Goal: Task Accomplishment & Management: Manage account settings

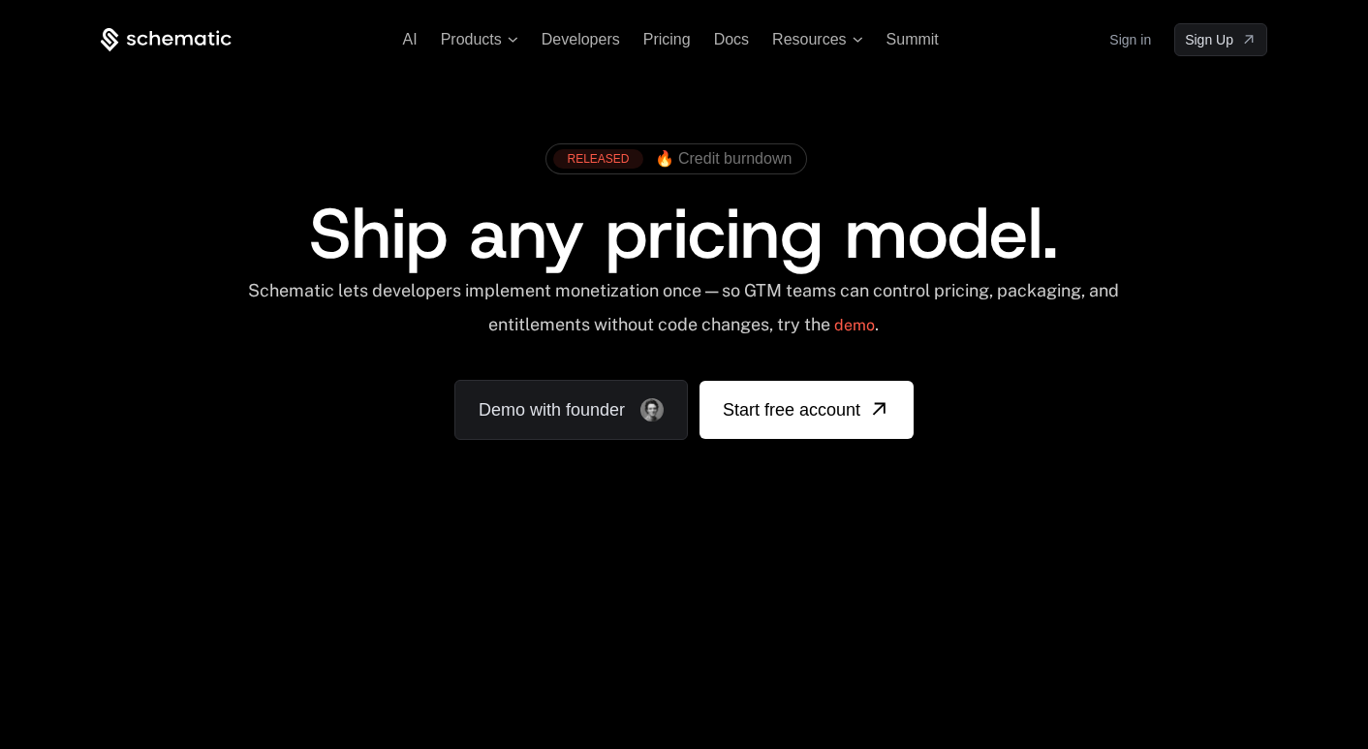
click at [1119, 44] on link "Sign in" at bounding box center [1131, 39] width 42 height 31
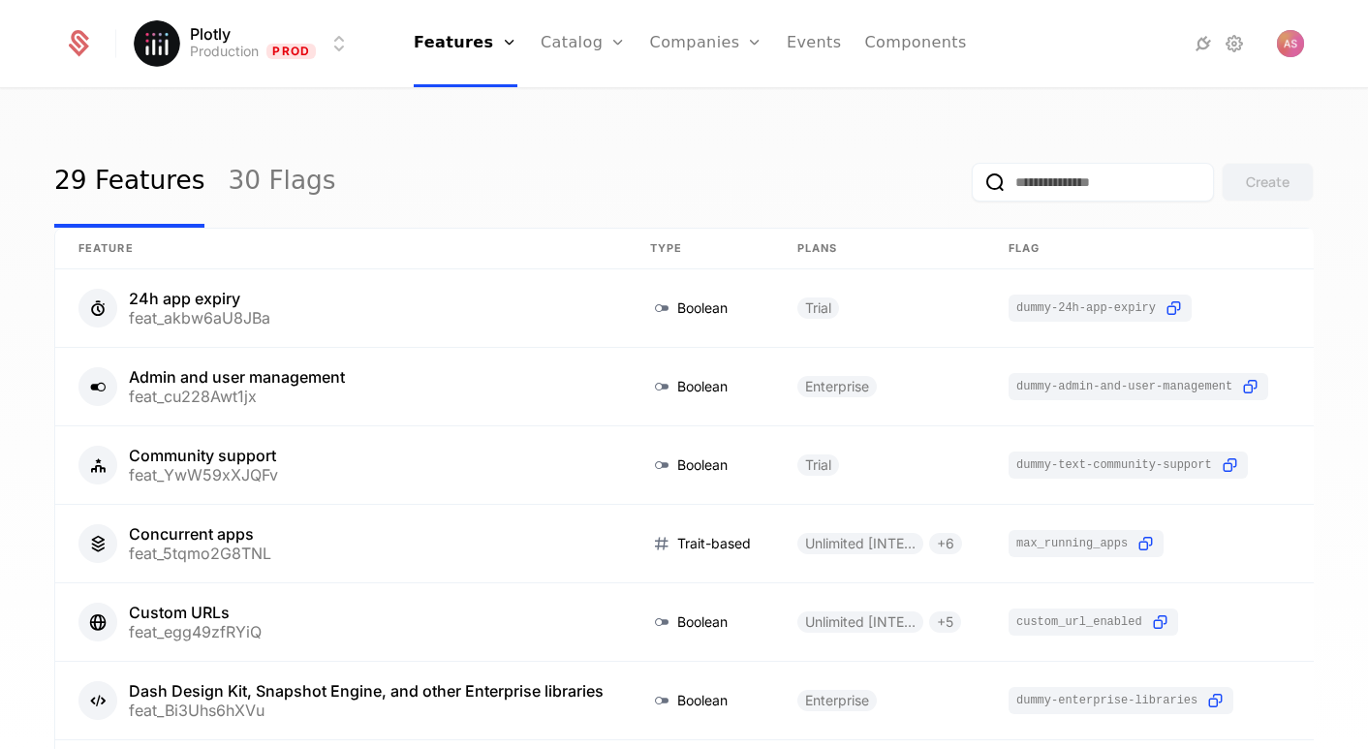
click at [734, 99] on link "Companies" at bounding box center [717, 95] width 89 height 16
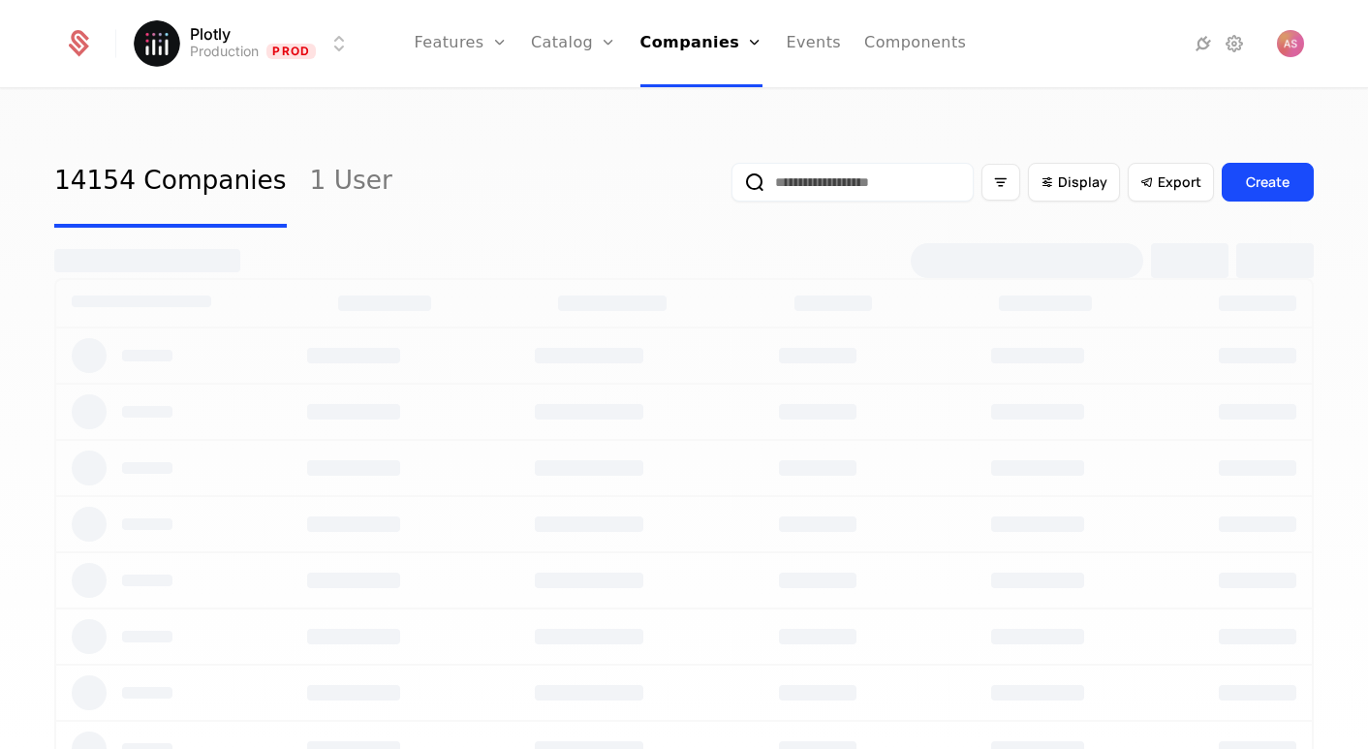
click at [832, 172] on input "email" at bounding box center [853, 182] width 242 height 39
paste input "**********"
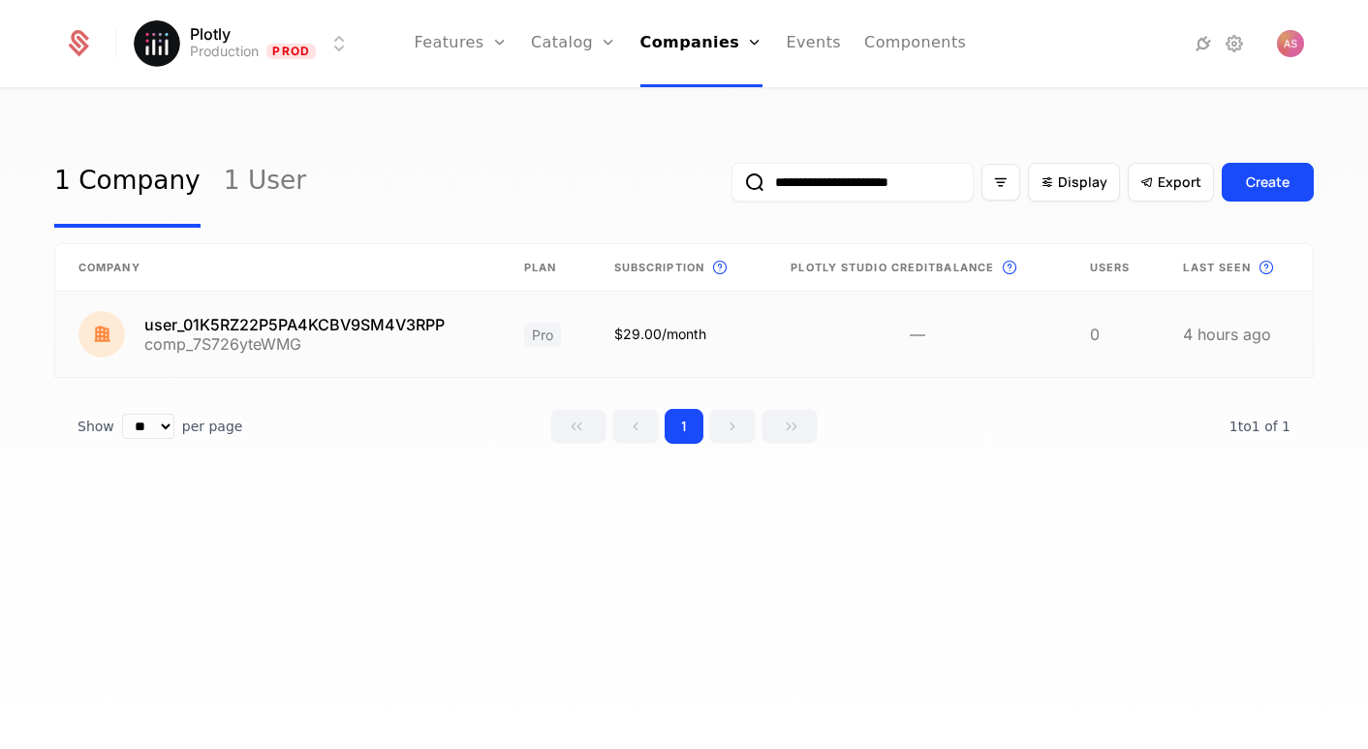
type input "**********"
click at [320, 332] on link at bounding box center [278, 334] width 446 height 85
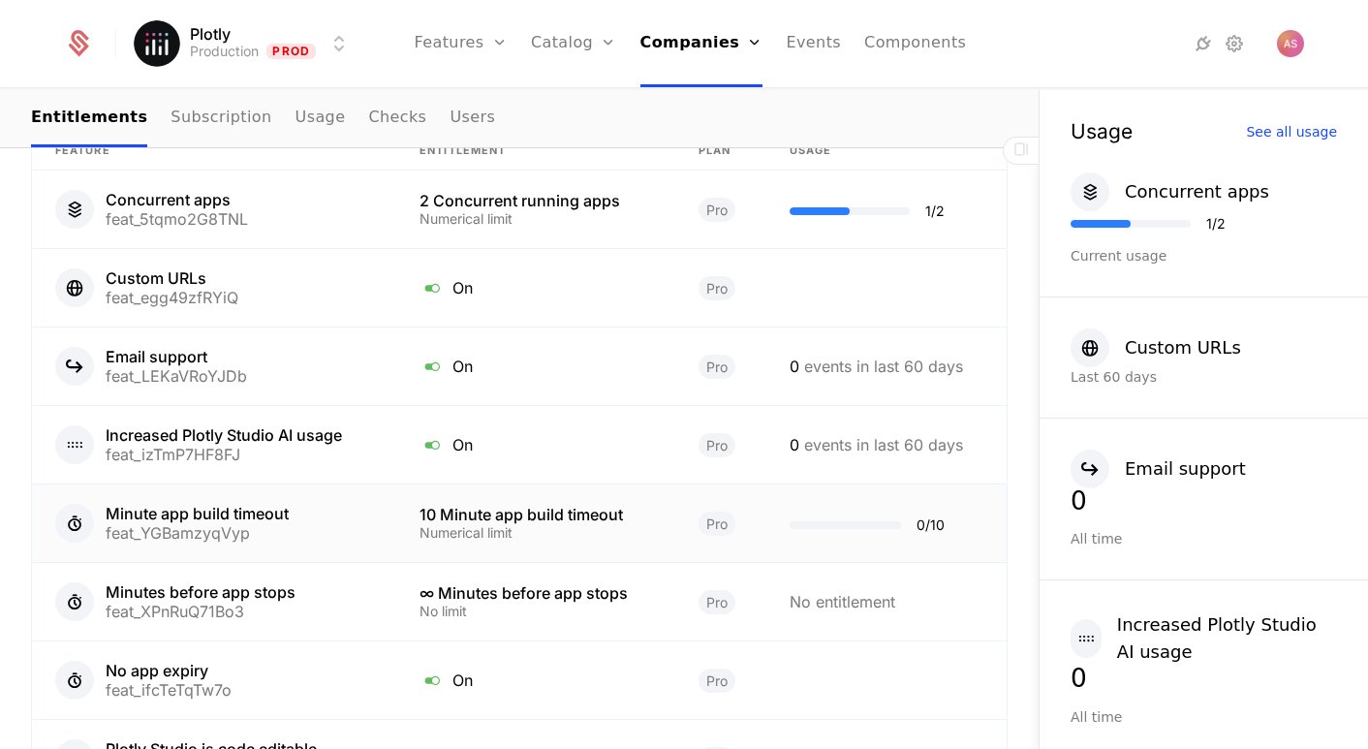
scroll to position [1240, 0]
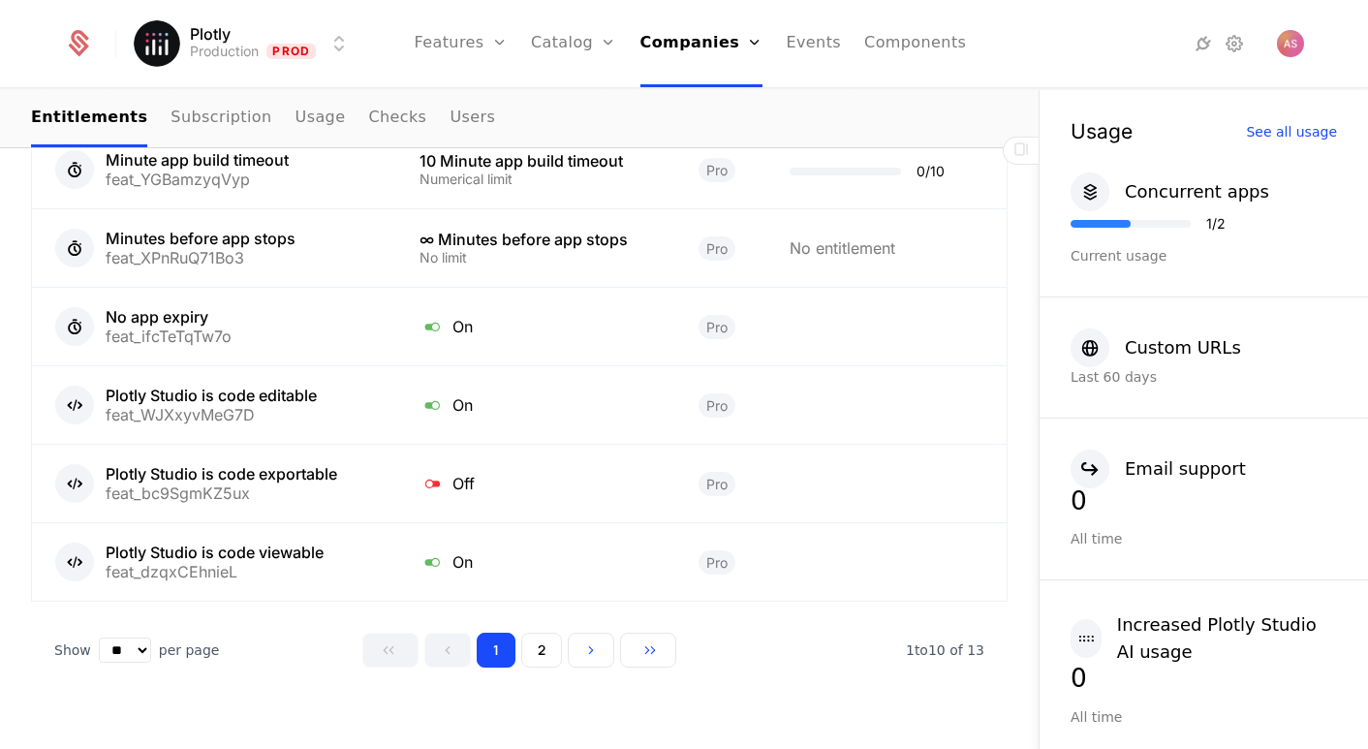
click at [531, 633] on button "2" at bounding box center [541, 650] width 41 height 35
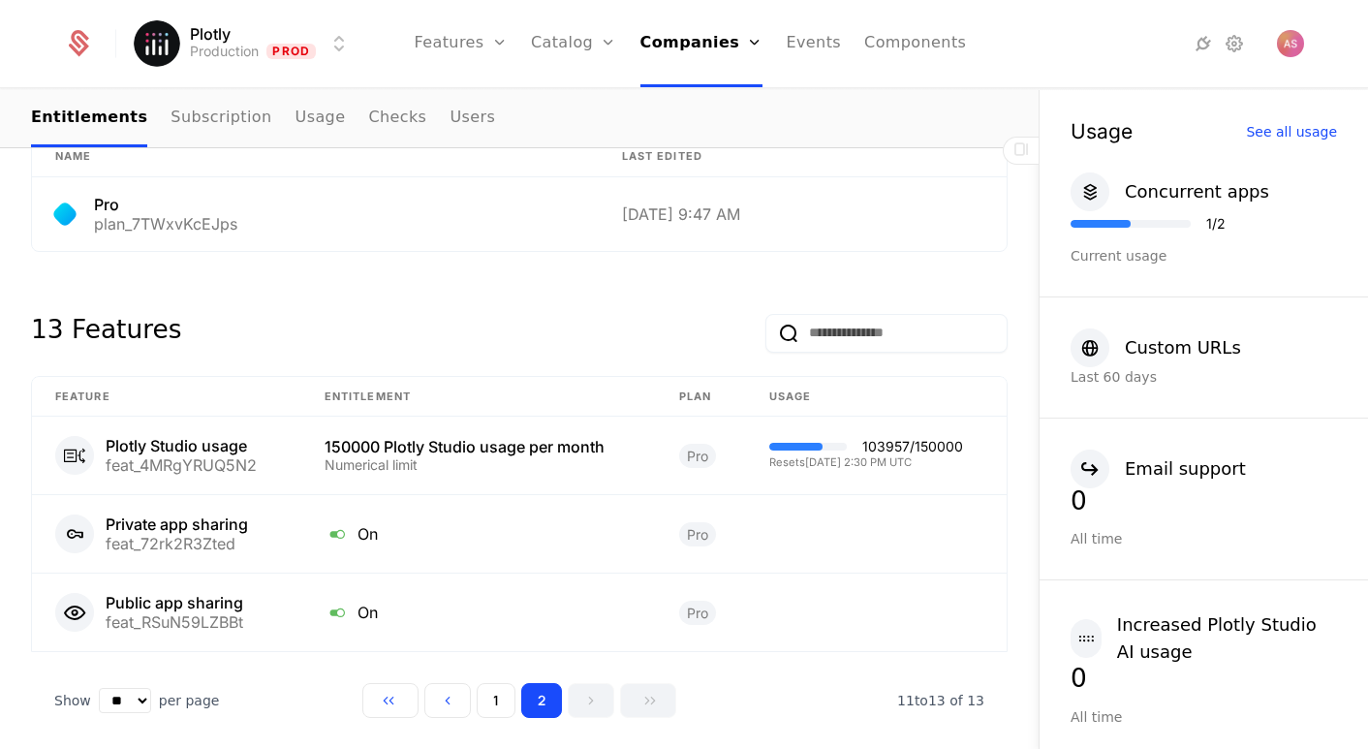
scroll to position [1032, 0]
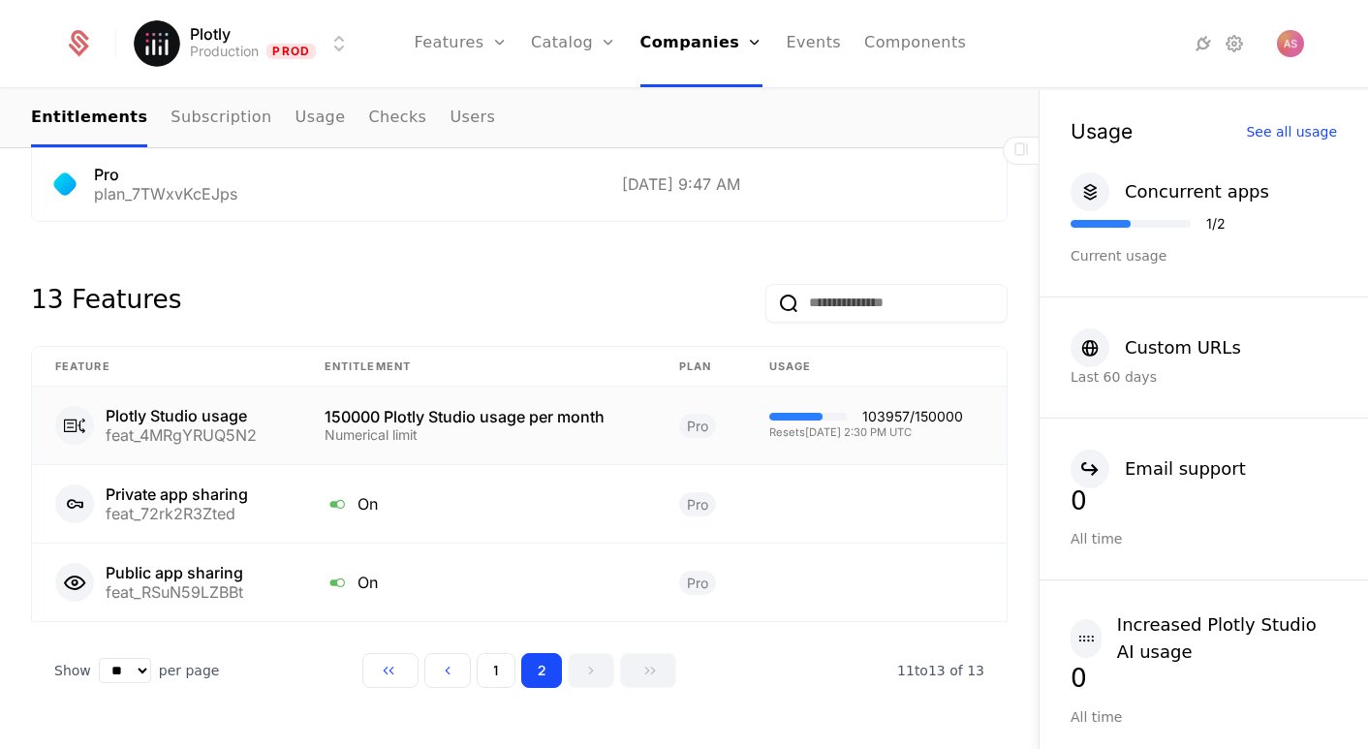
click at [938, 410] on div "103957 / 150000" at bounding box center [912, 417] width 101 height 14
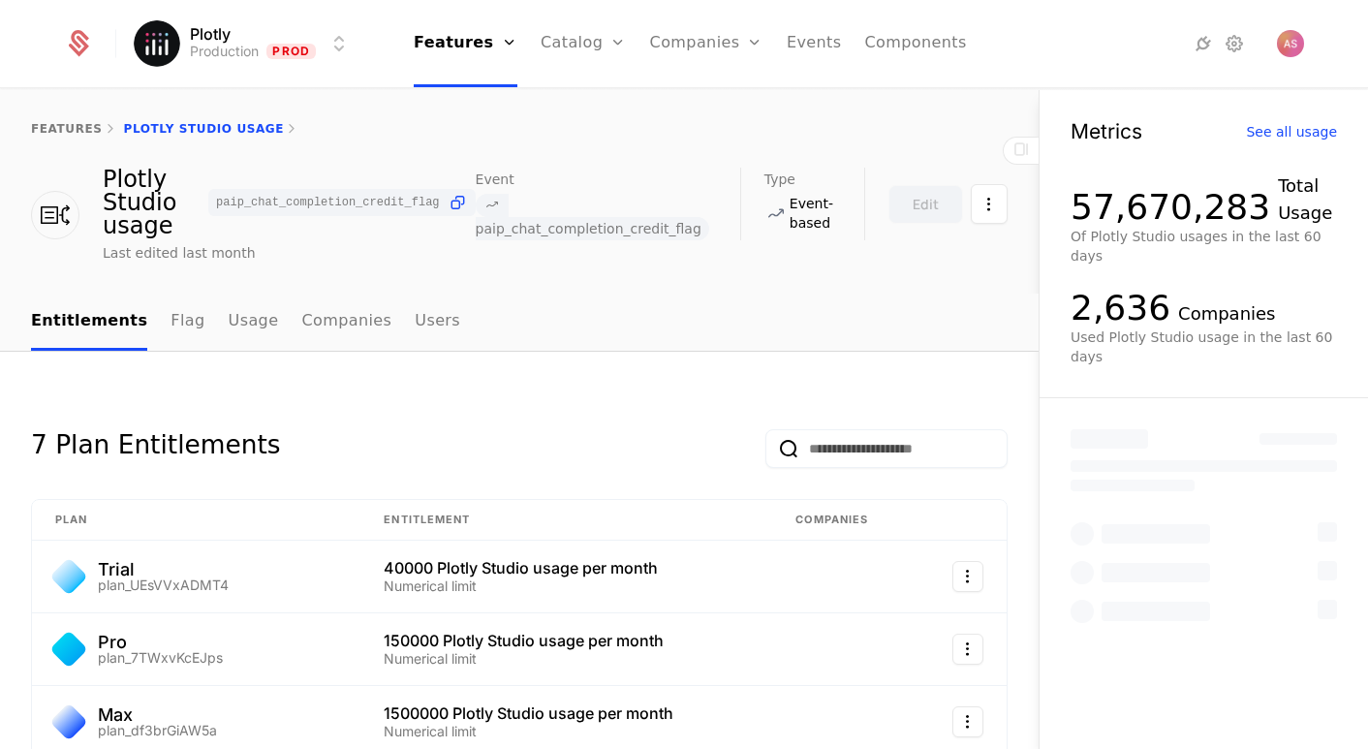
scroll to position [63, 0]
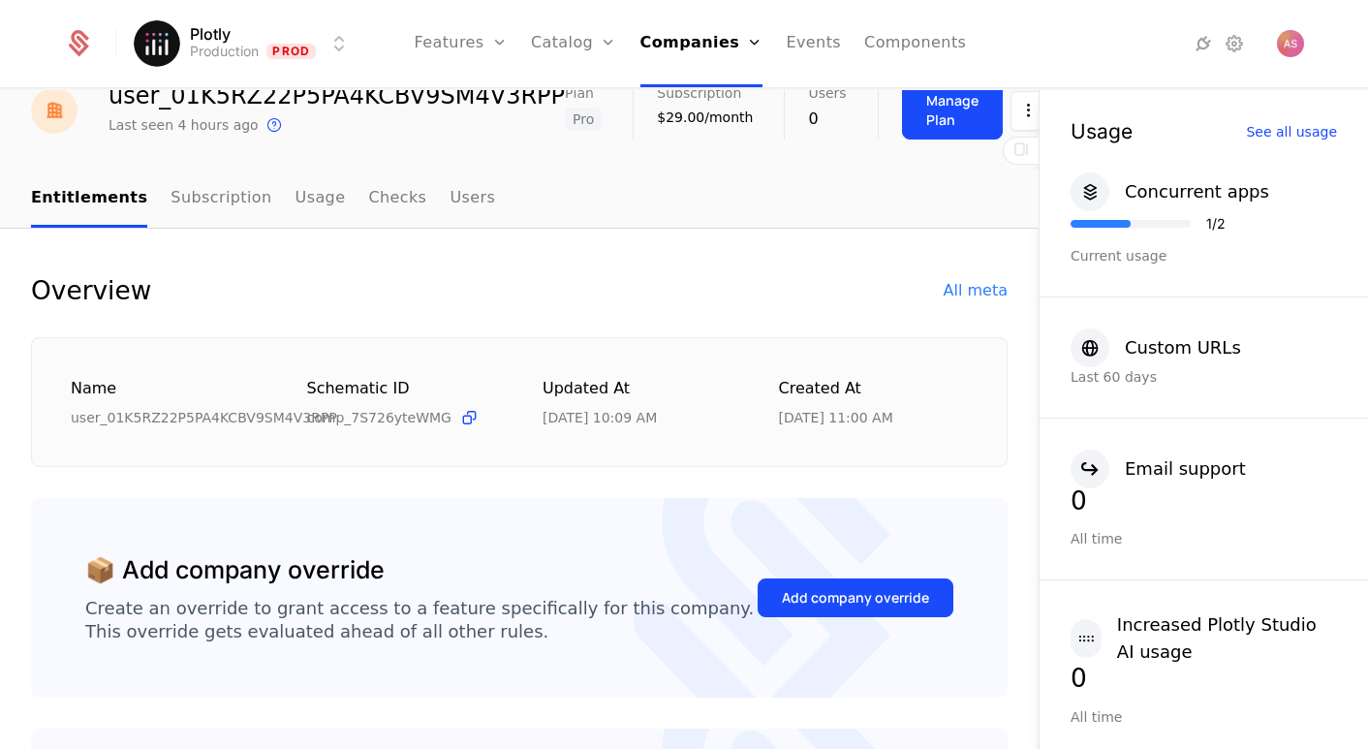
scroll to position [147, 0]
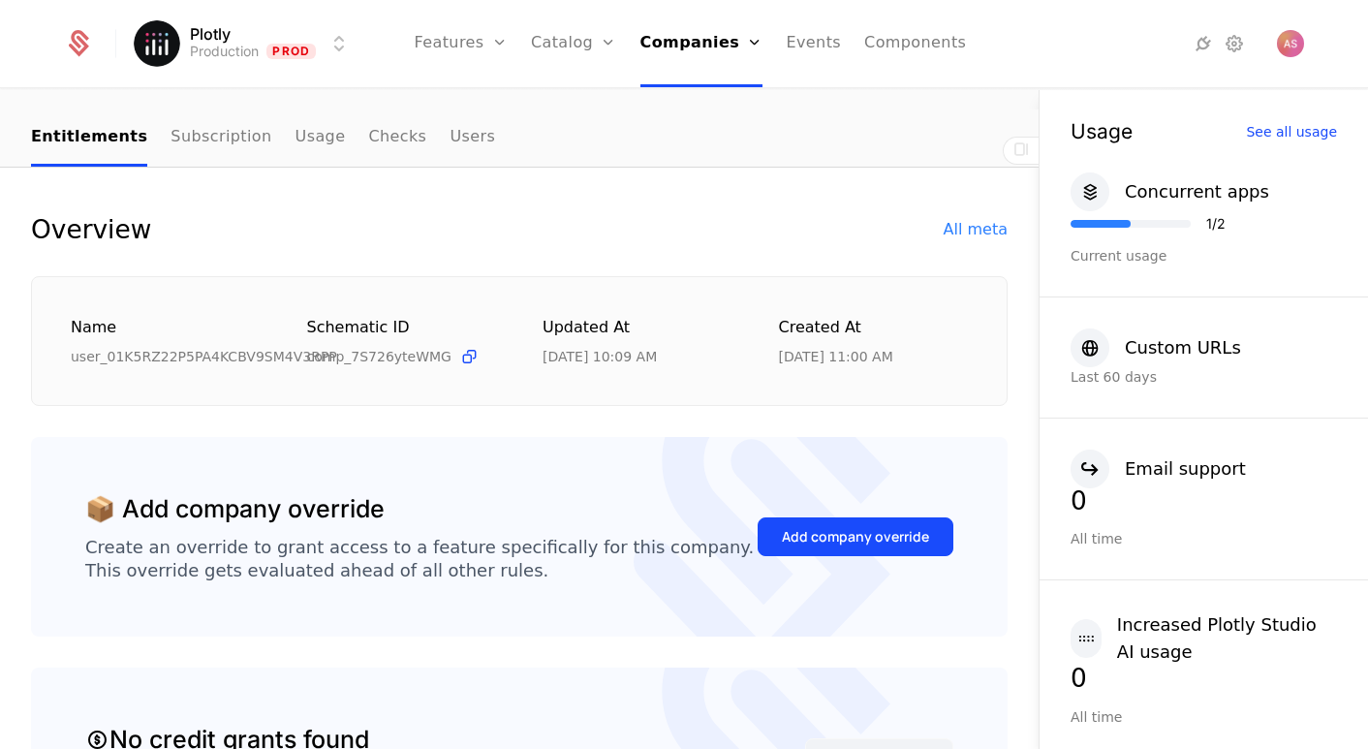
click at [860, 543] on div "Add company override" at bounding box center [855, 536] width 147 height 19
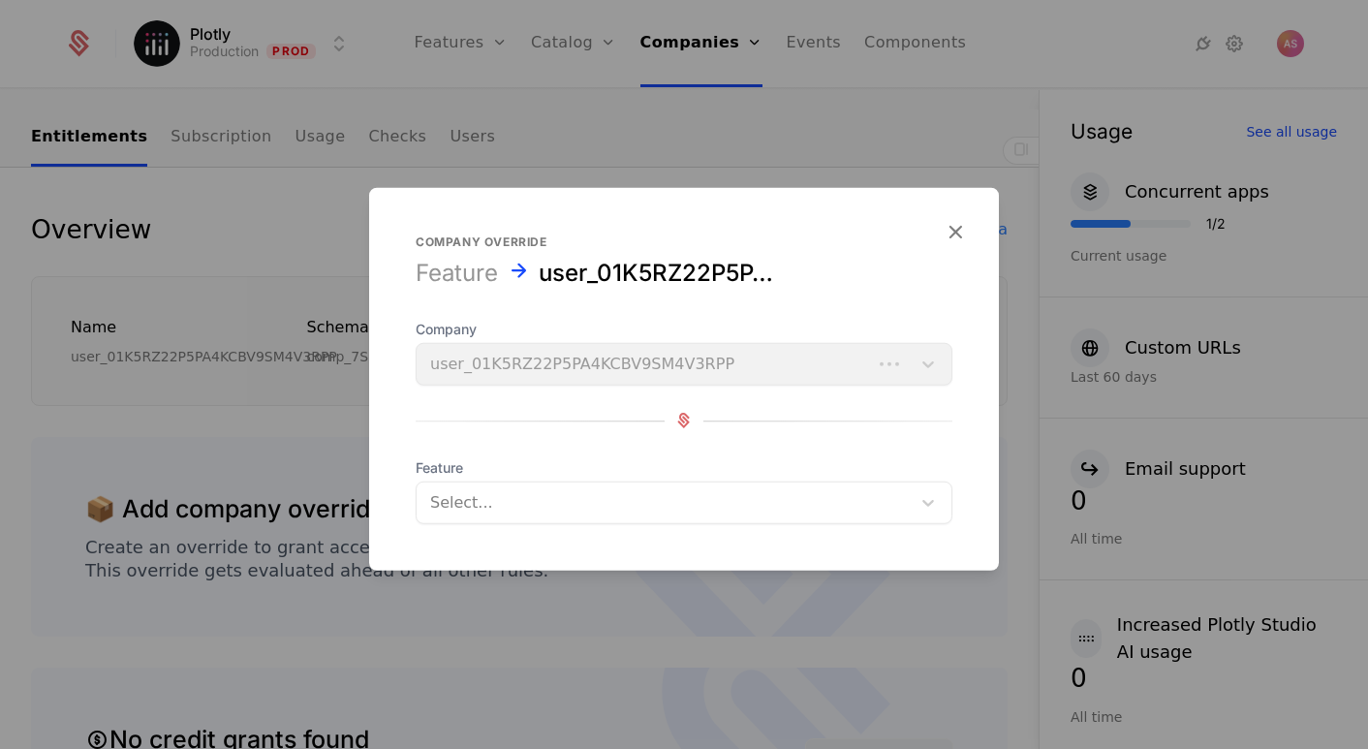
click at [673, 487] on div "Select..." at bounding box center [664, 501] width 494 height 35
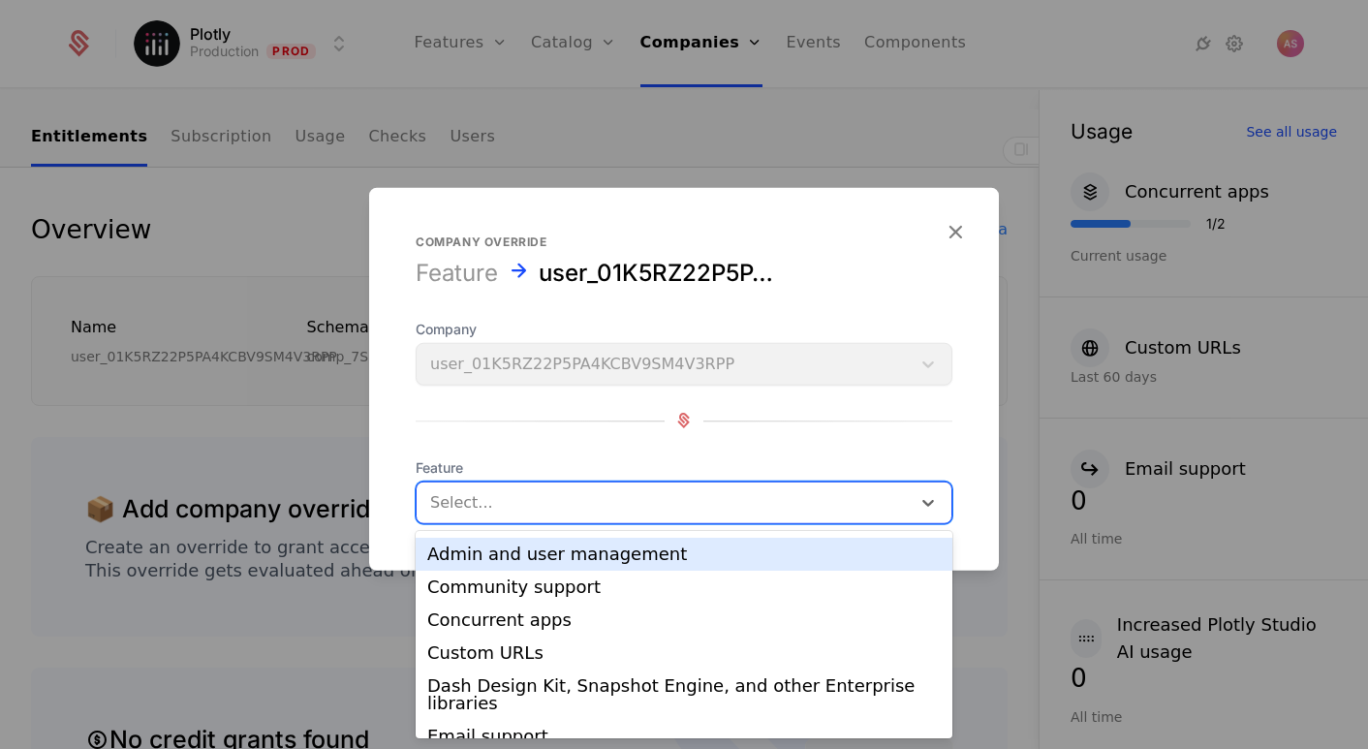
scroll to position [42, 0]
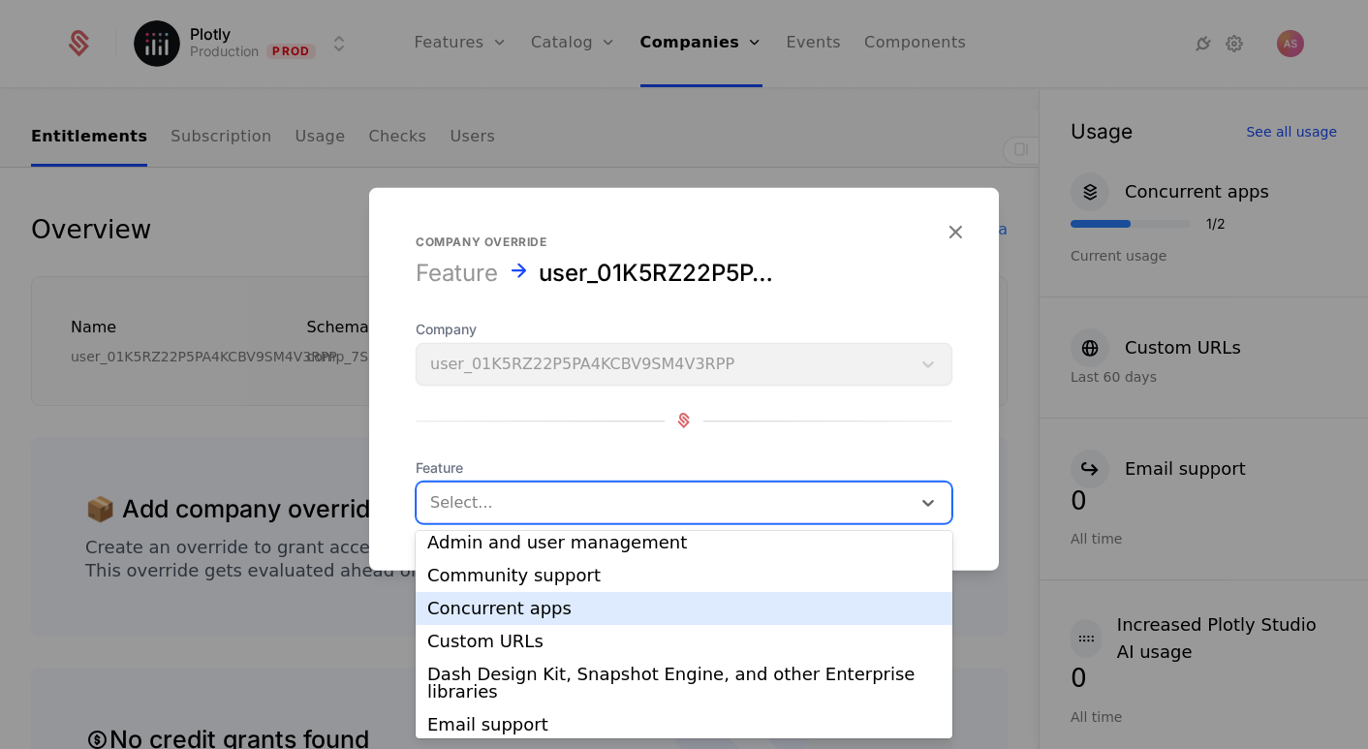
click at [206, 645] on div at bounding box center [684, 374] width 1368 height 749
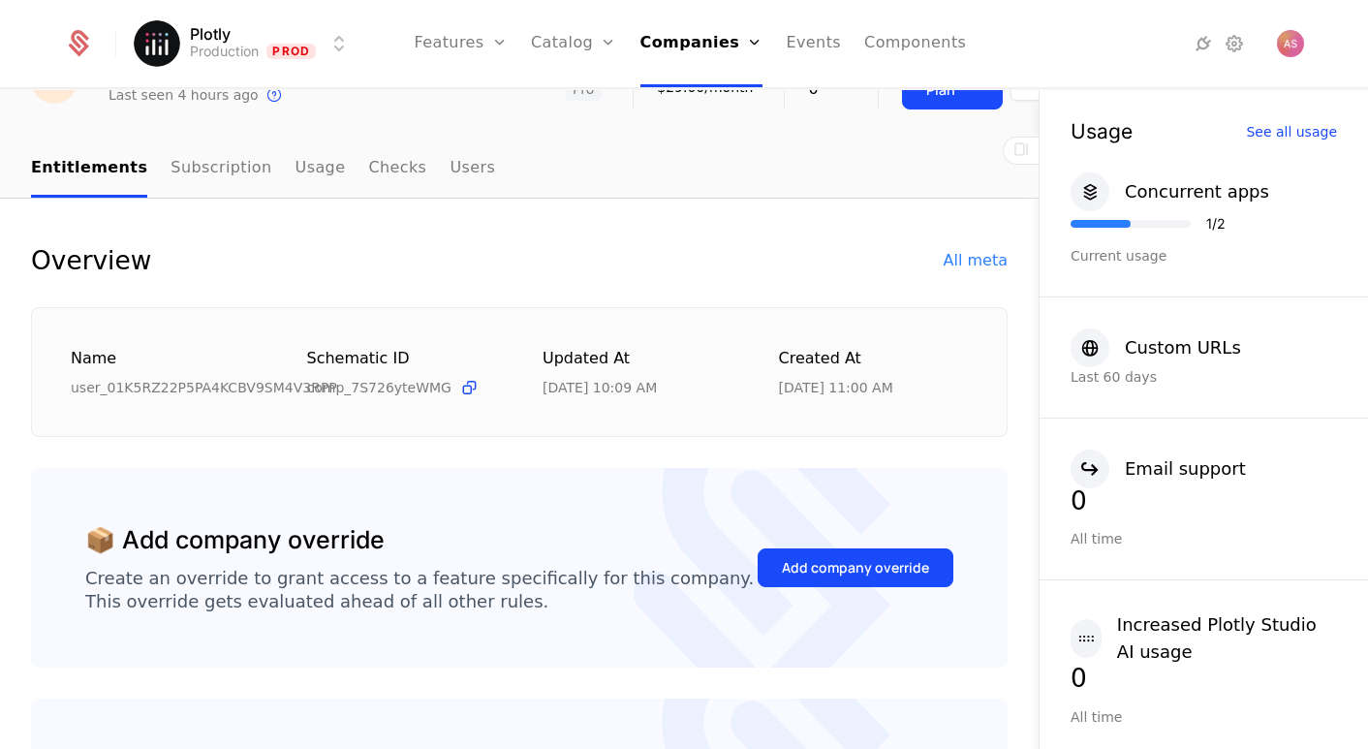
scroll to position [131, 0]
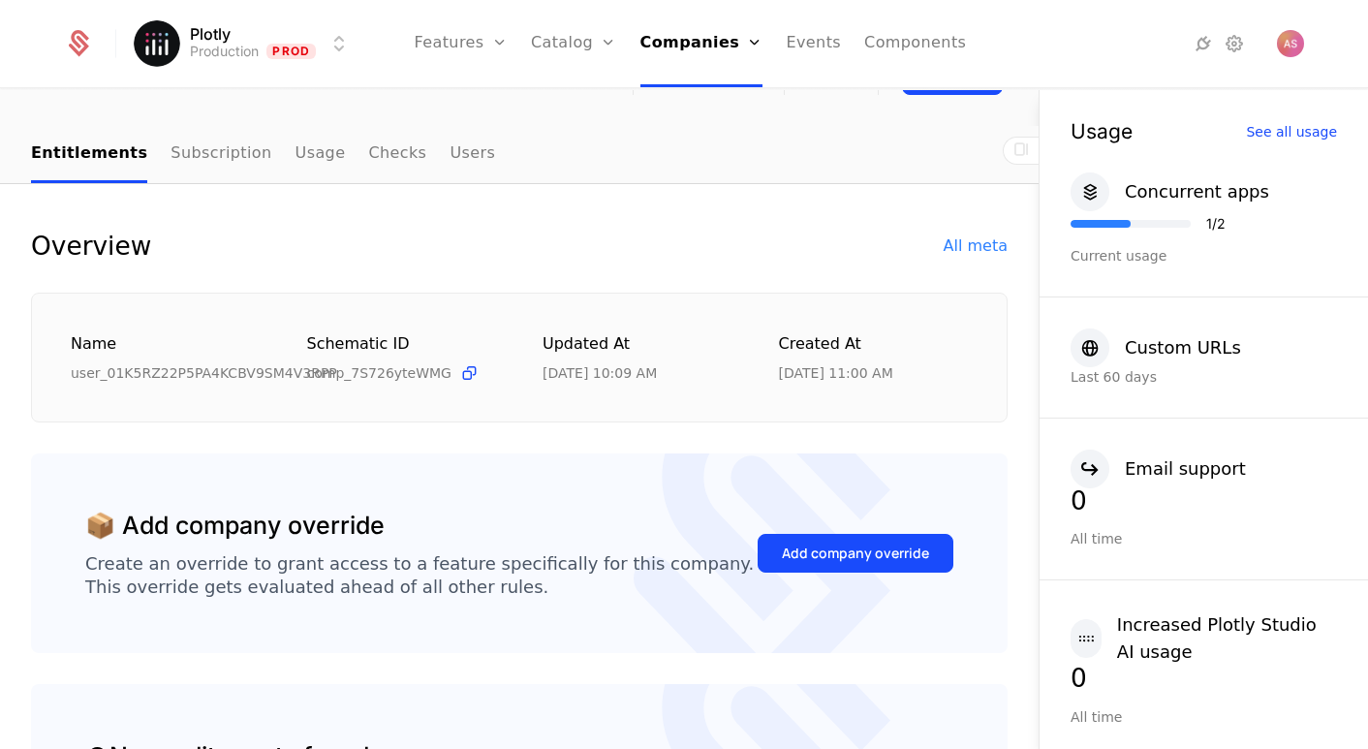
click at [850, 546] on div "Add company override" at bounding box center [855, 553] width 147 height 19
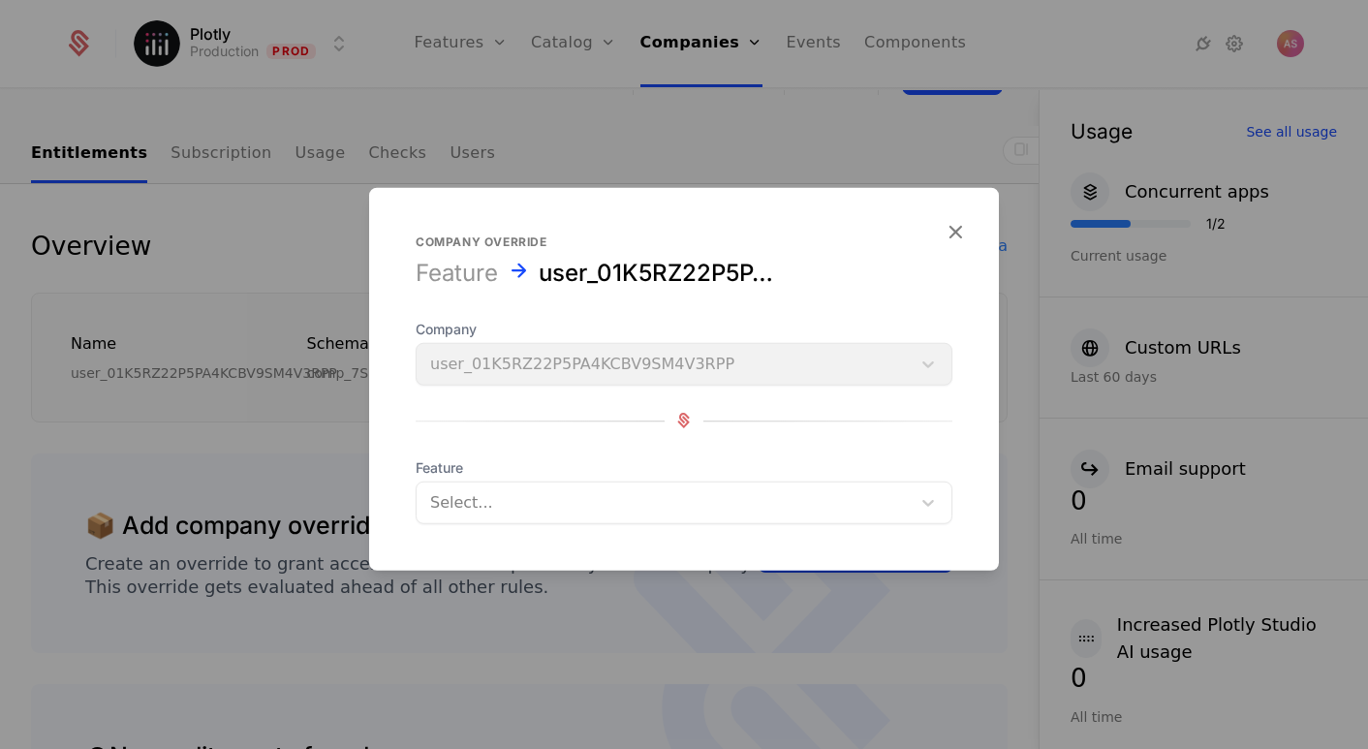
click at [606, 511] on div at bounding box center [663, 501] width 467 height 27
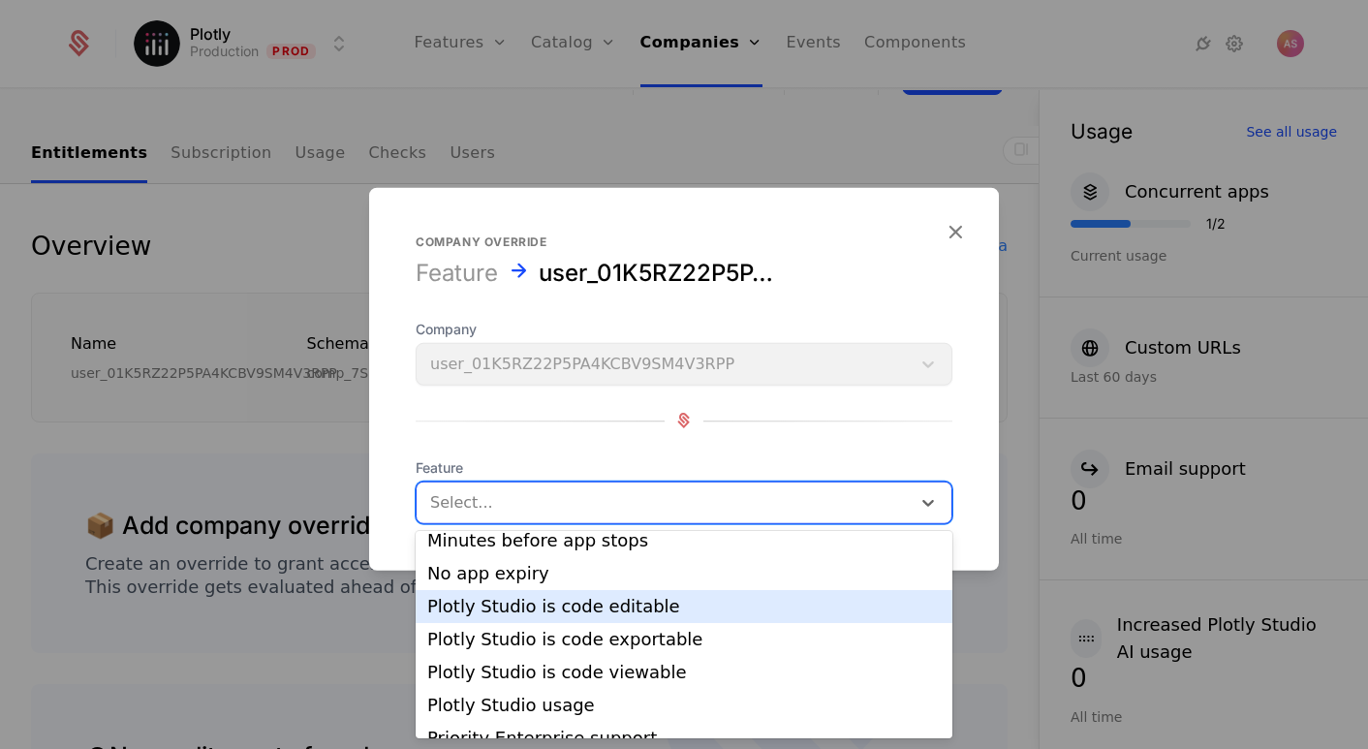
scroll to position [457, 0]
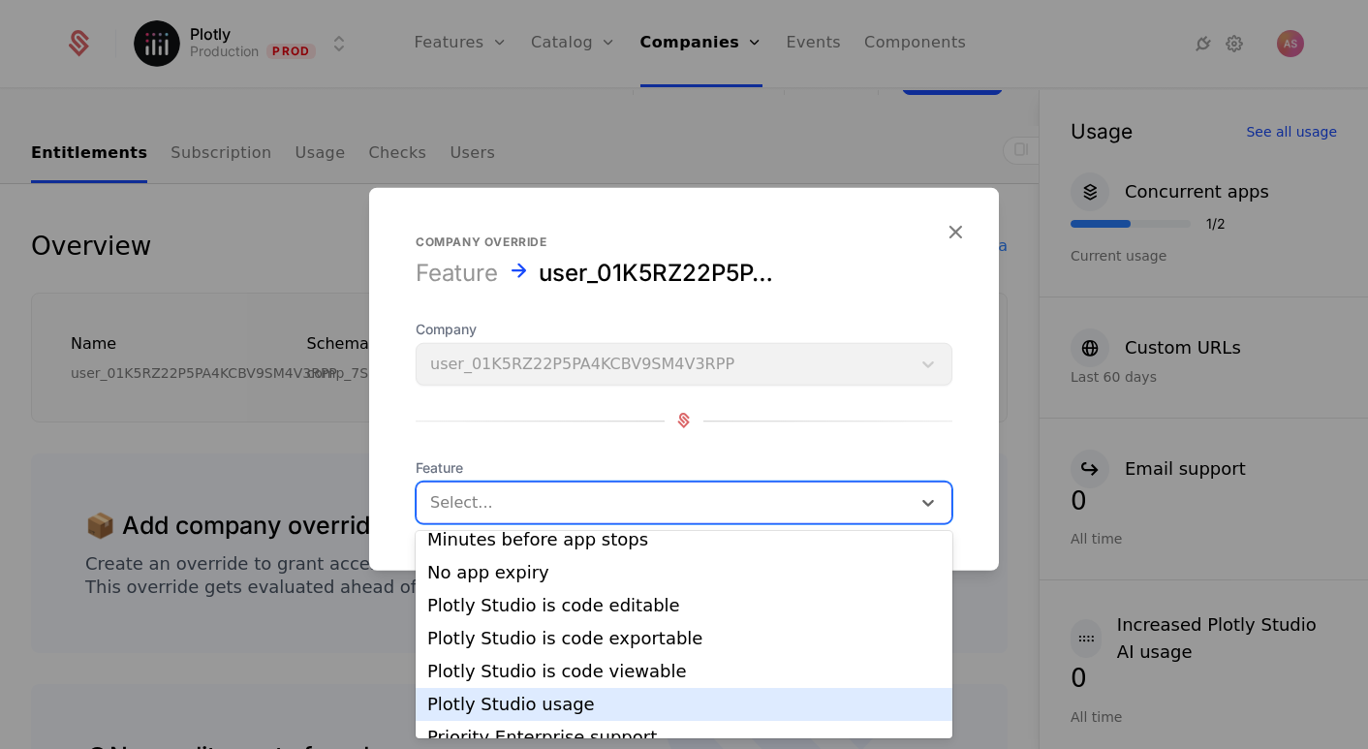
click at [600, 696] on div "Plotly Studio usage" at bounding box center [684, 704] width 514 height 17
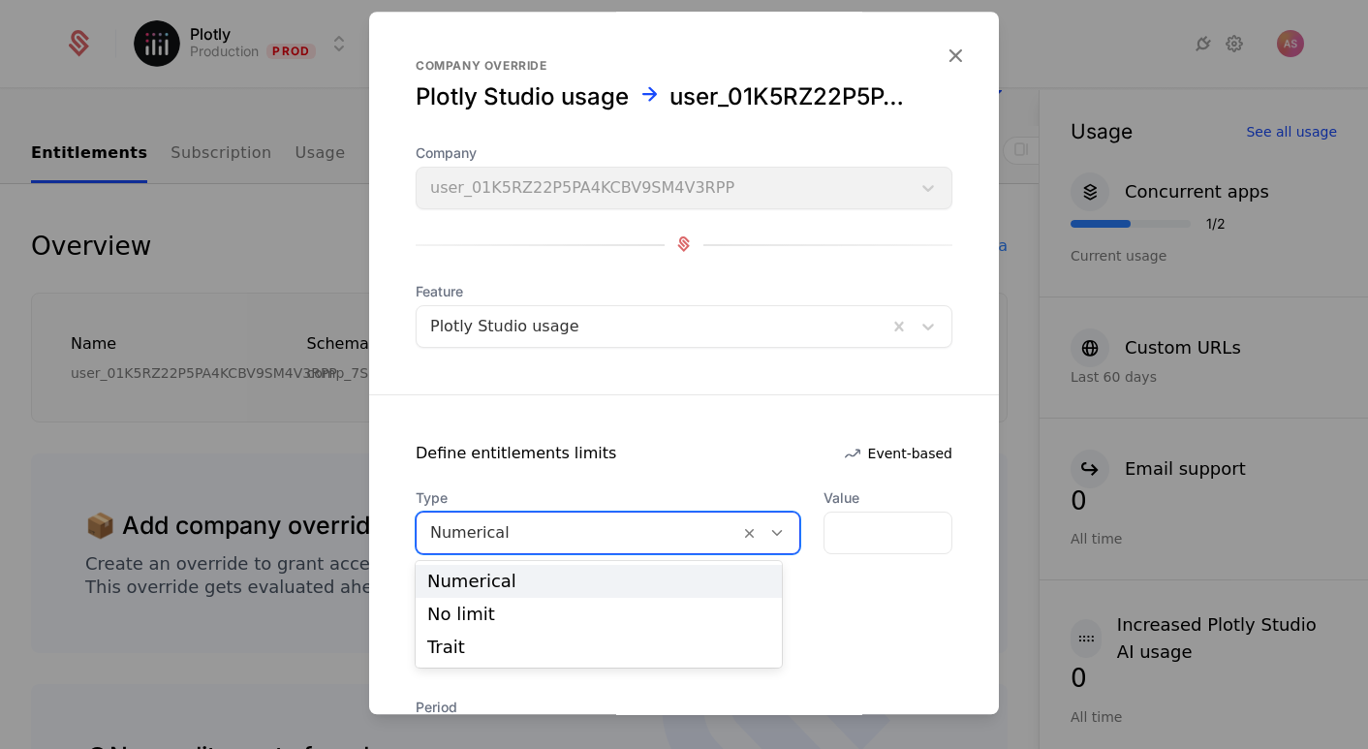
click at [768, 533] on icon at bounding box center [776, 532] width 17 height 17
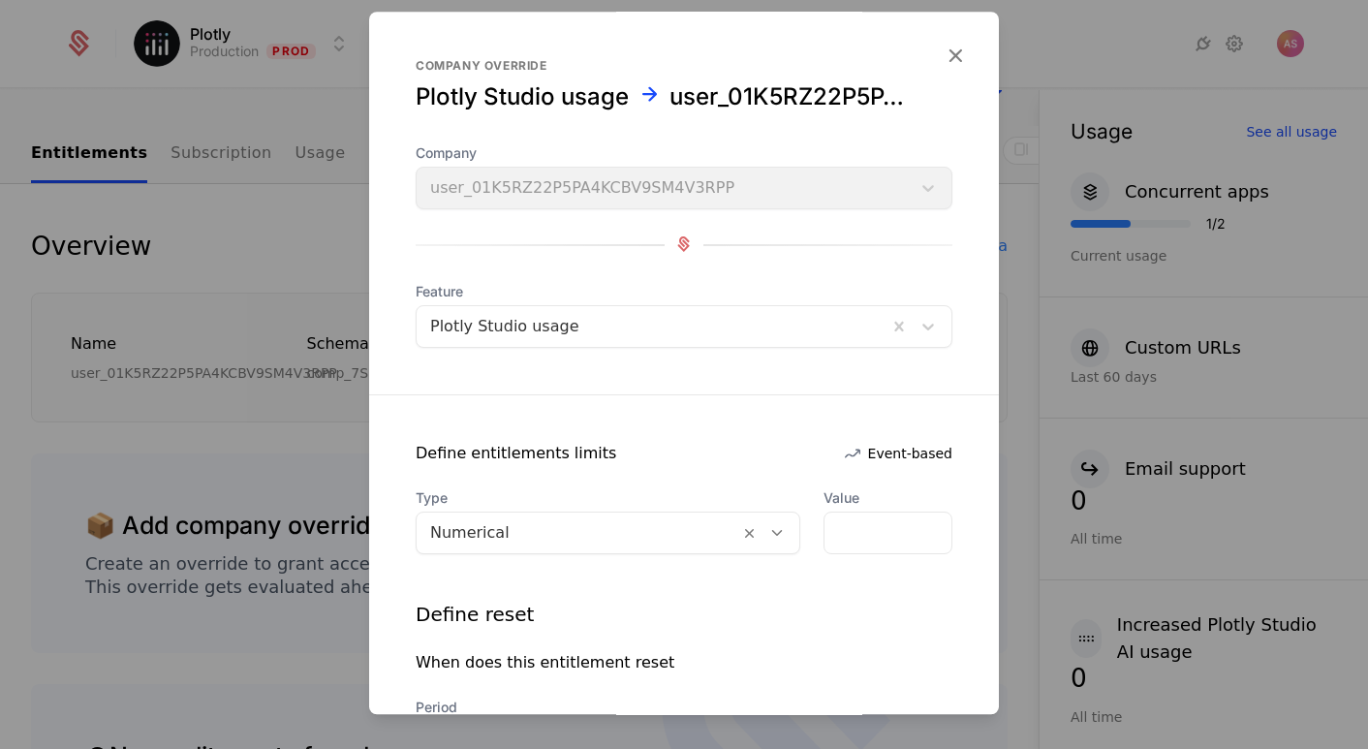
click at [857, 593] on div "Type Numerical Value * Define reset When does this entitlement reset Period Sel…" at bounding box center [684, 625] width 630 height 275
click at [847, 540] on input "*" at bounding box center [888, 533] width 127 height 41
type input "******"
click at [835, 591] on div "Type Numerical Value ****** Define reset When does this entitlement reset Perio…" at bounding box center [684, 625] width 630 height 275
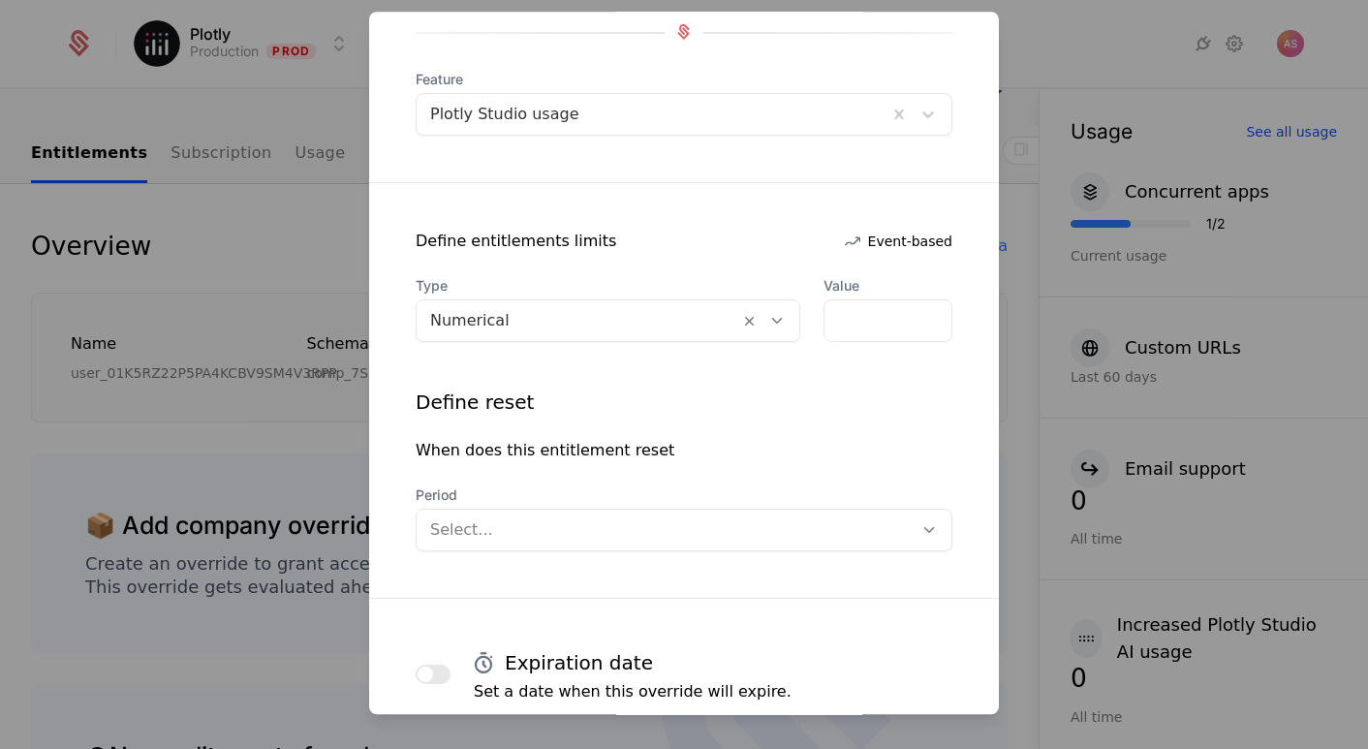
scroll to position [248, 0]
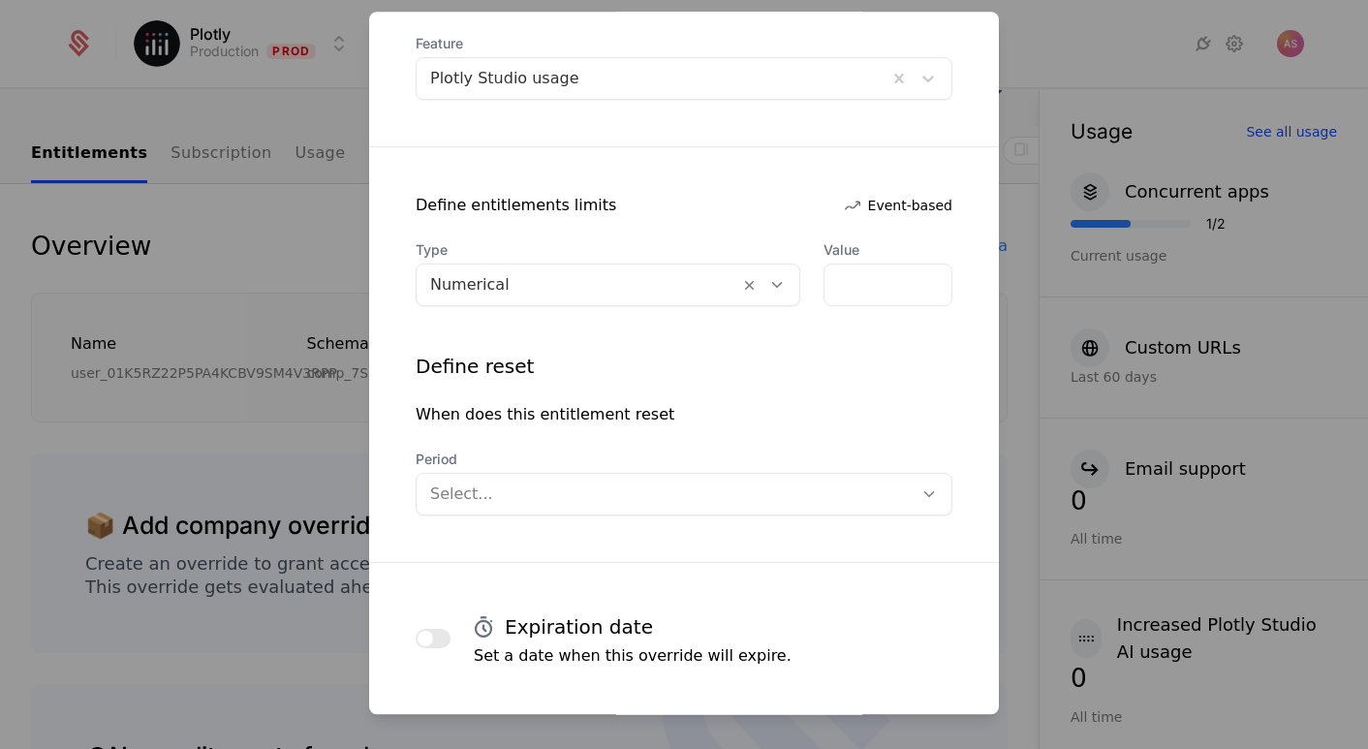
click at [846, 509] on div "Select..." at bounding box center [665, 494] width 496 height 35
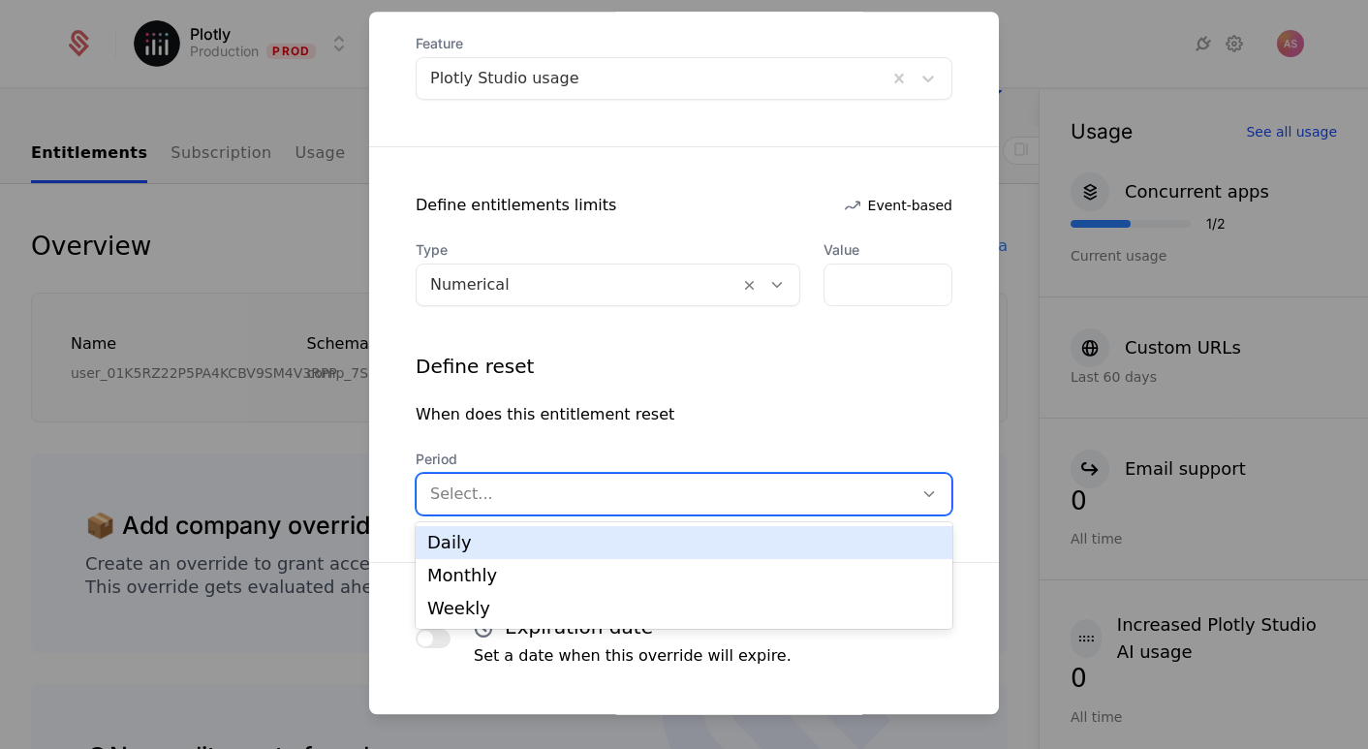
click at [817, 407] on div "When does this entitlement reset" at bounding box center [684, 414] width 537 height 23
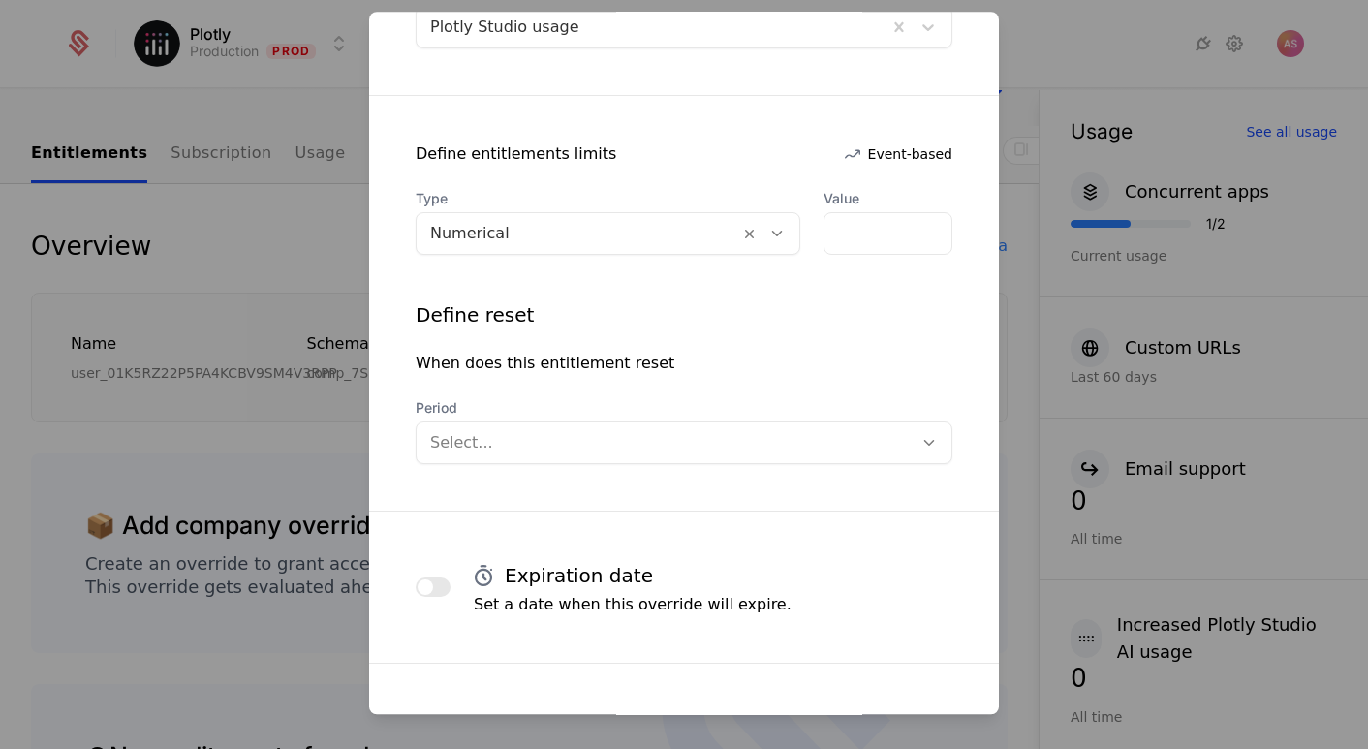
scroll to position [308, 0]
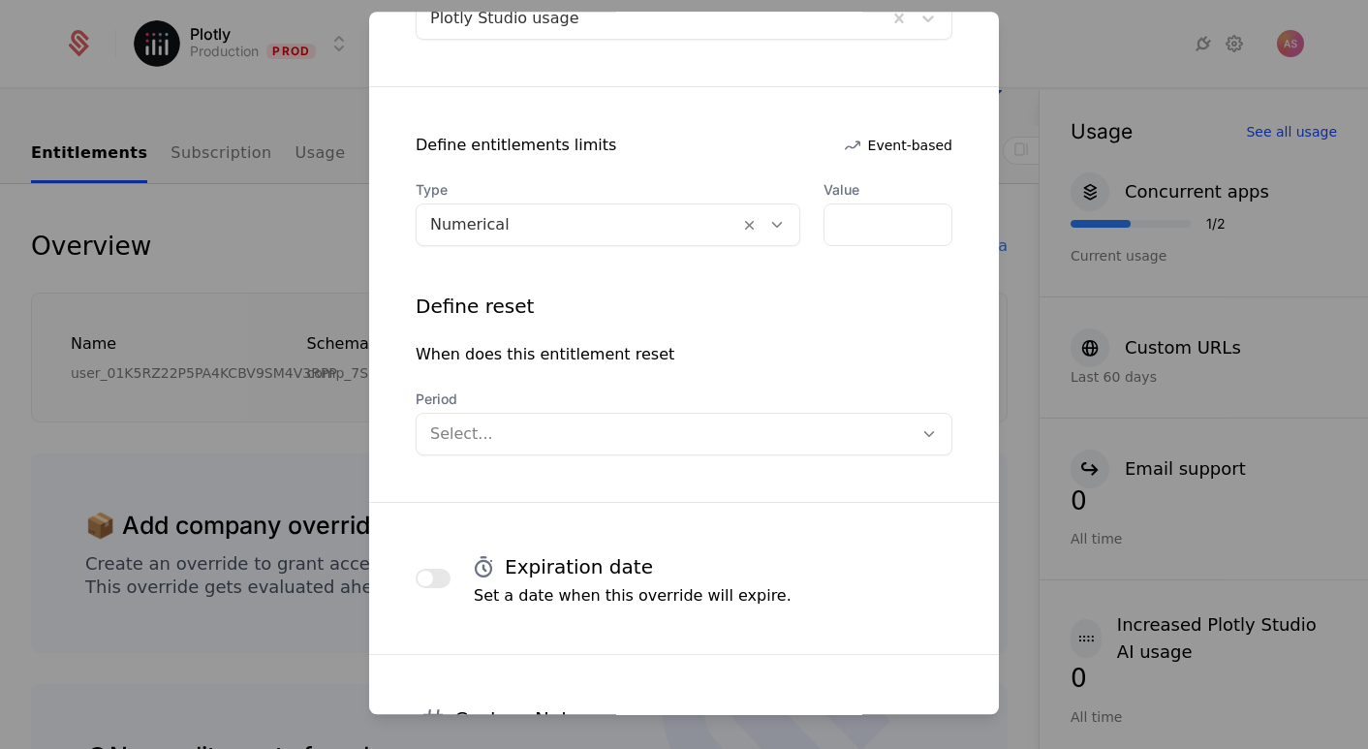
click at [443, 574] on button "button" at bounding box center [433, 578] width 35 height 19
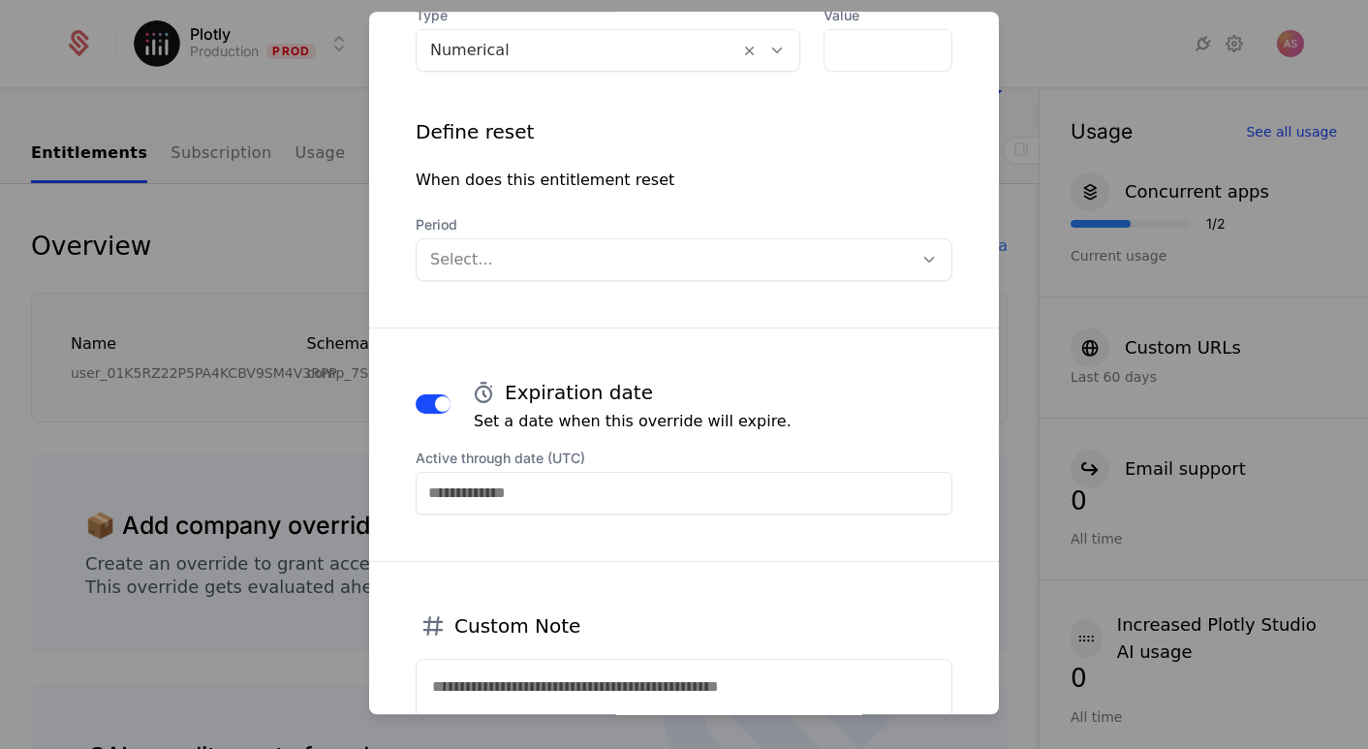
scroll to position [507, 0]
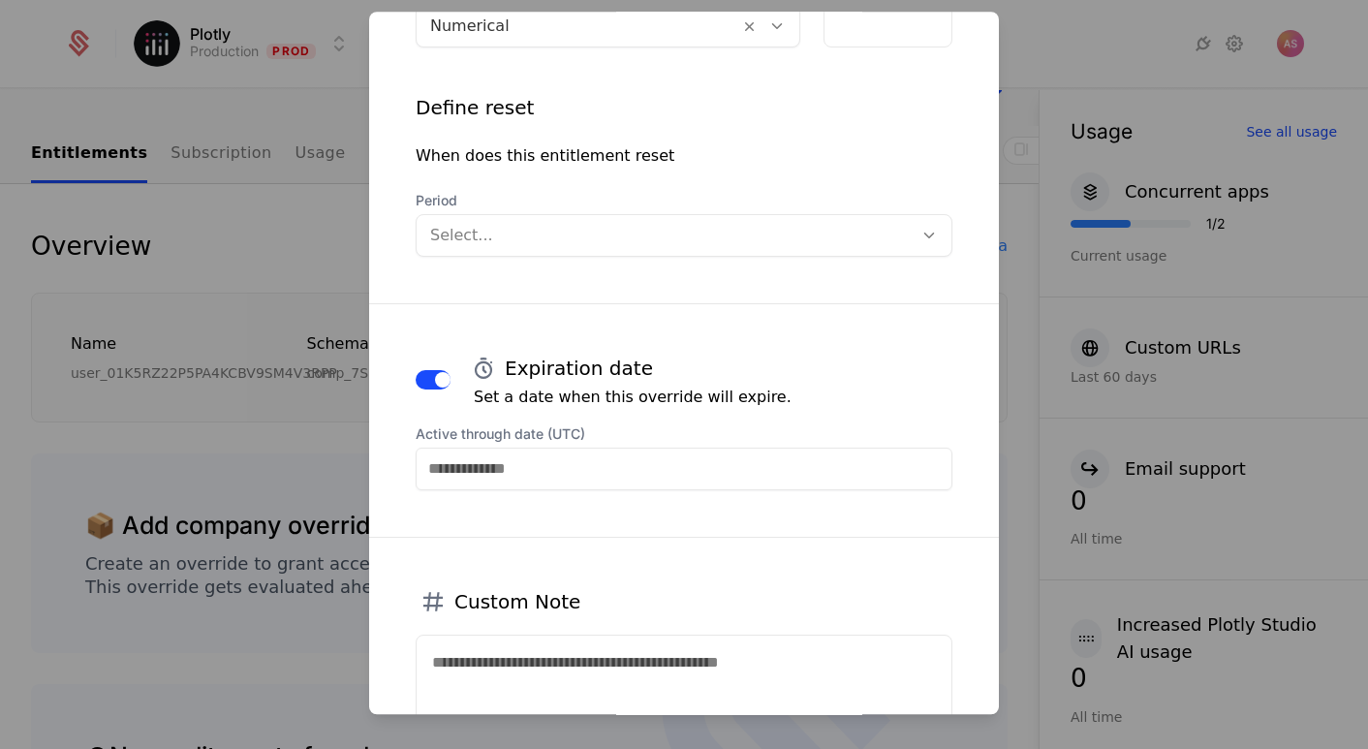
click at [602, 466] on input "Active through date (UTC)" at bounding box center [684, 469] width 537 height 43
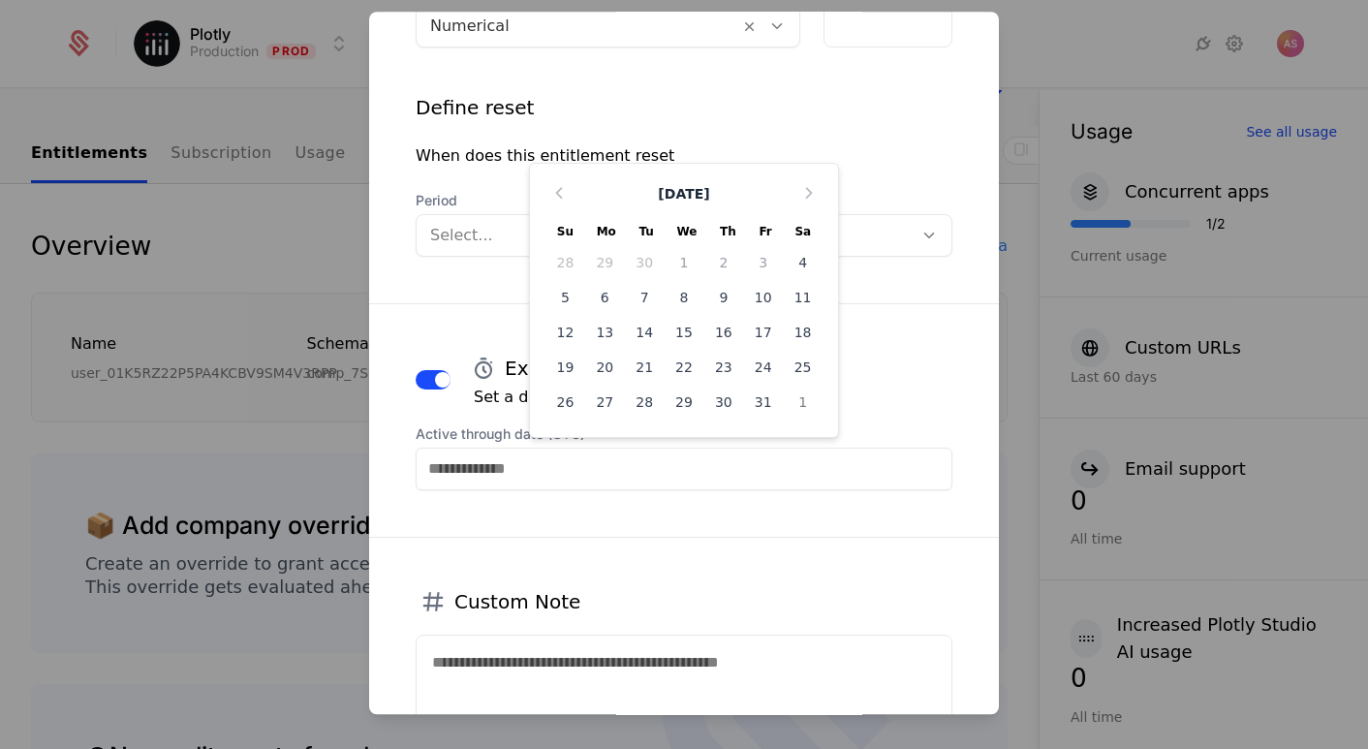
click at [651, 292] on div "7" at bounding box center [645, 297] width 40 height 31
type input "**********"
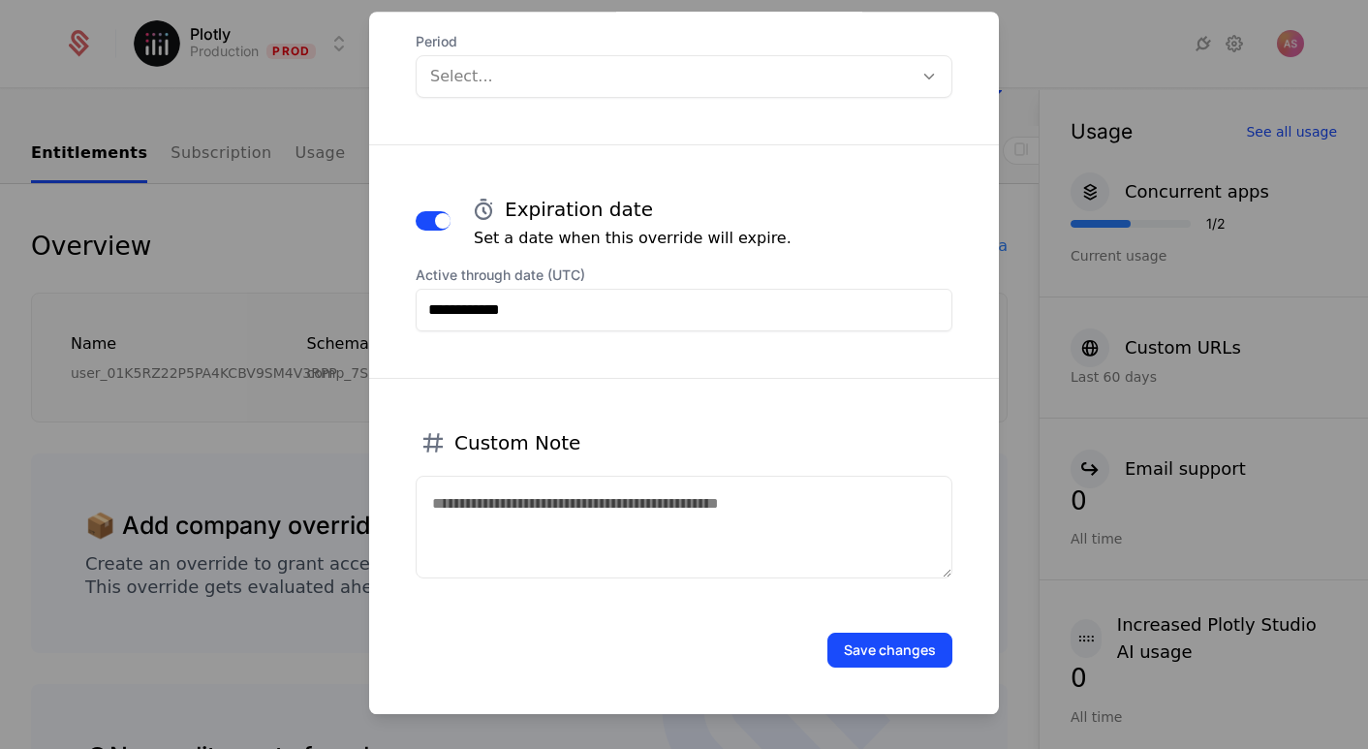
scroll to position [665, 0]
click at [874, 658] on button "Save changes" at bounding box center [890, 651] width 125 height 35
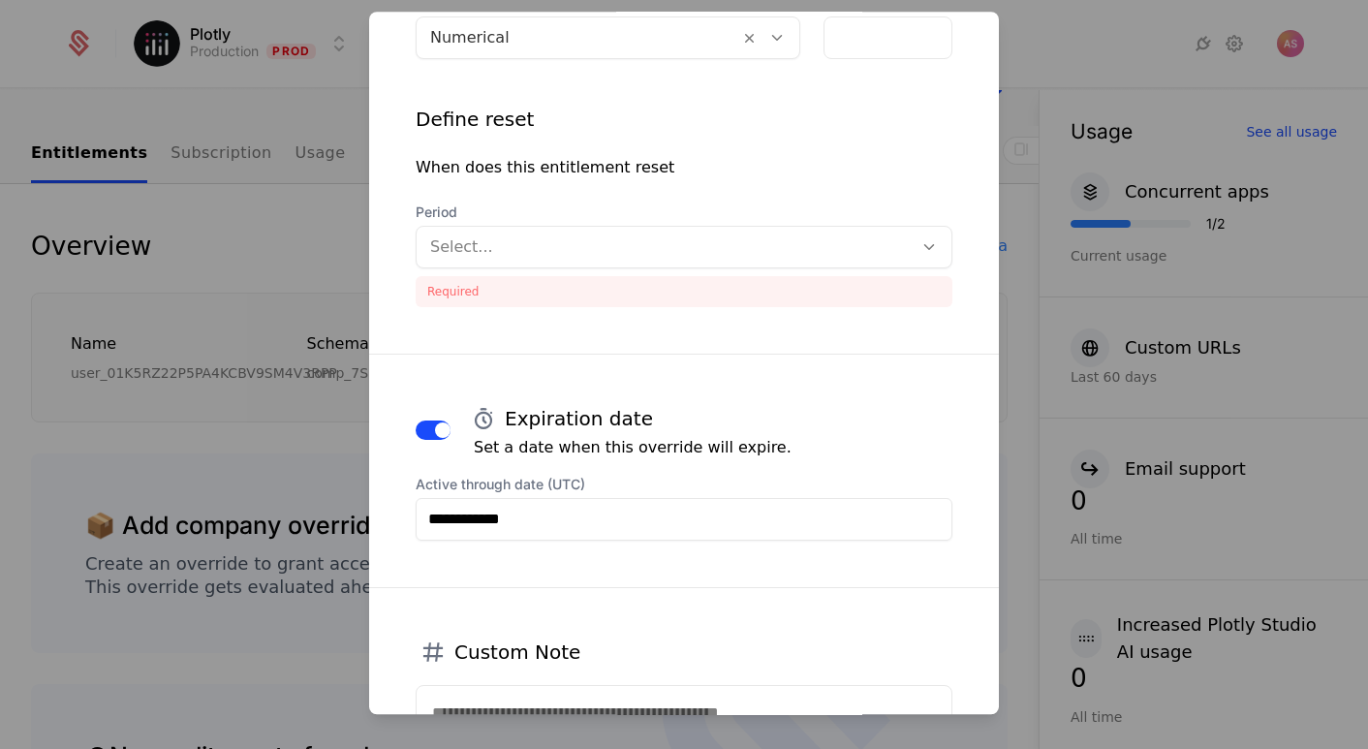
scroll to position [539, 0]
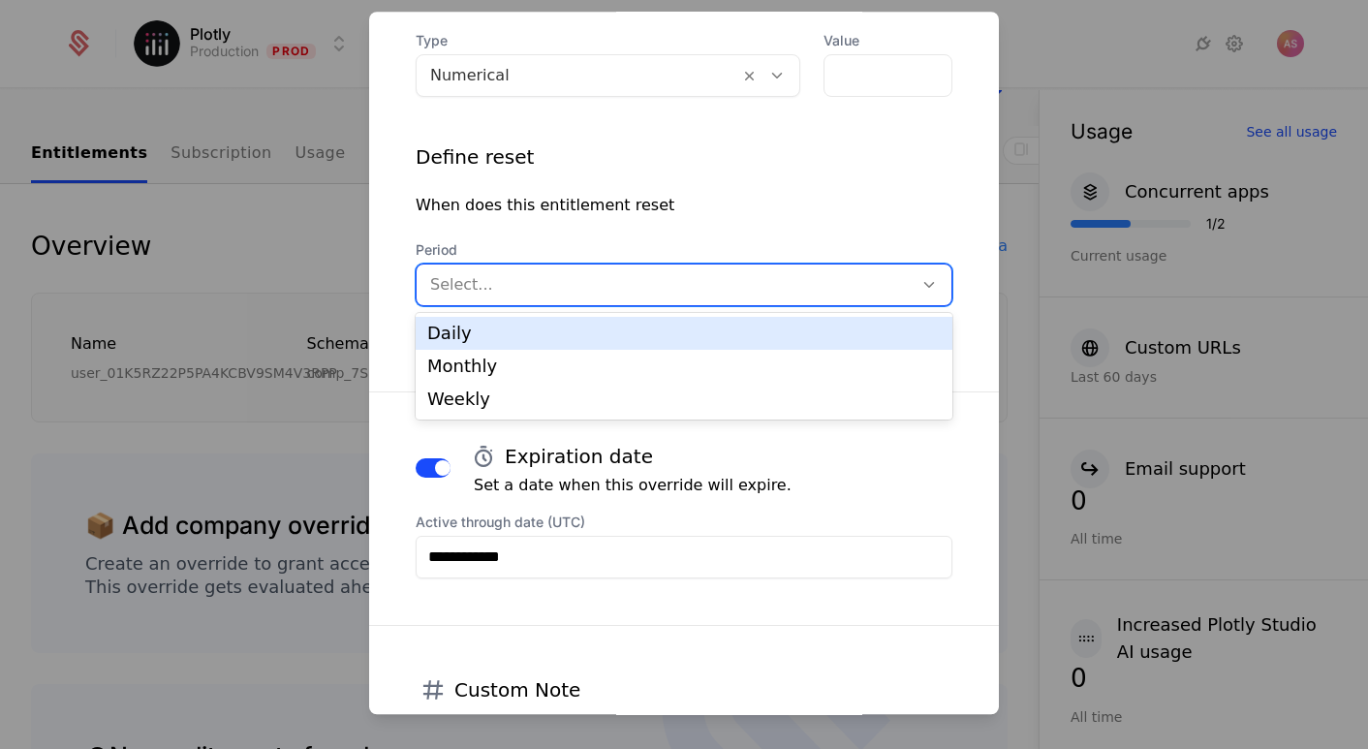
click at [756, 285] on div at bounding box center [664, 284] width 469 height 27
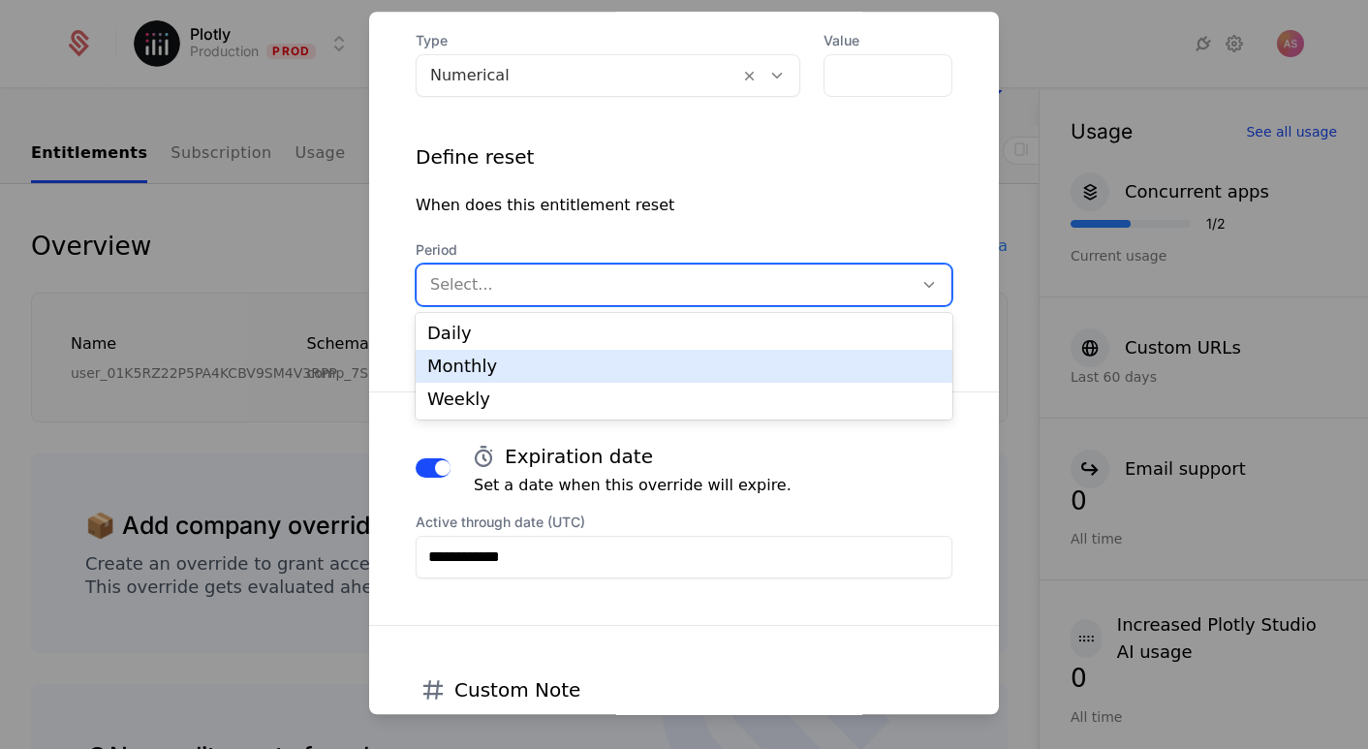
click at [651, 376] on div "Monthly" at bounding box center [684, 366] width 537 height 33
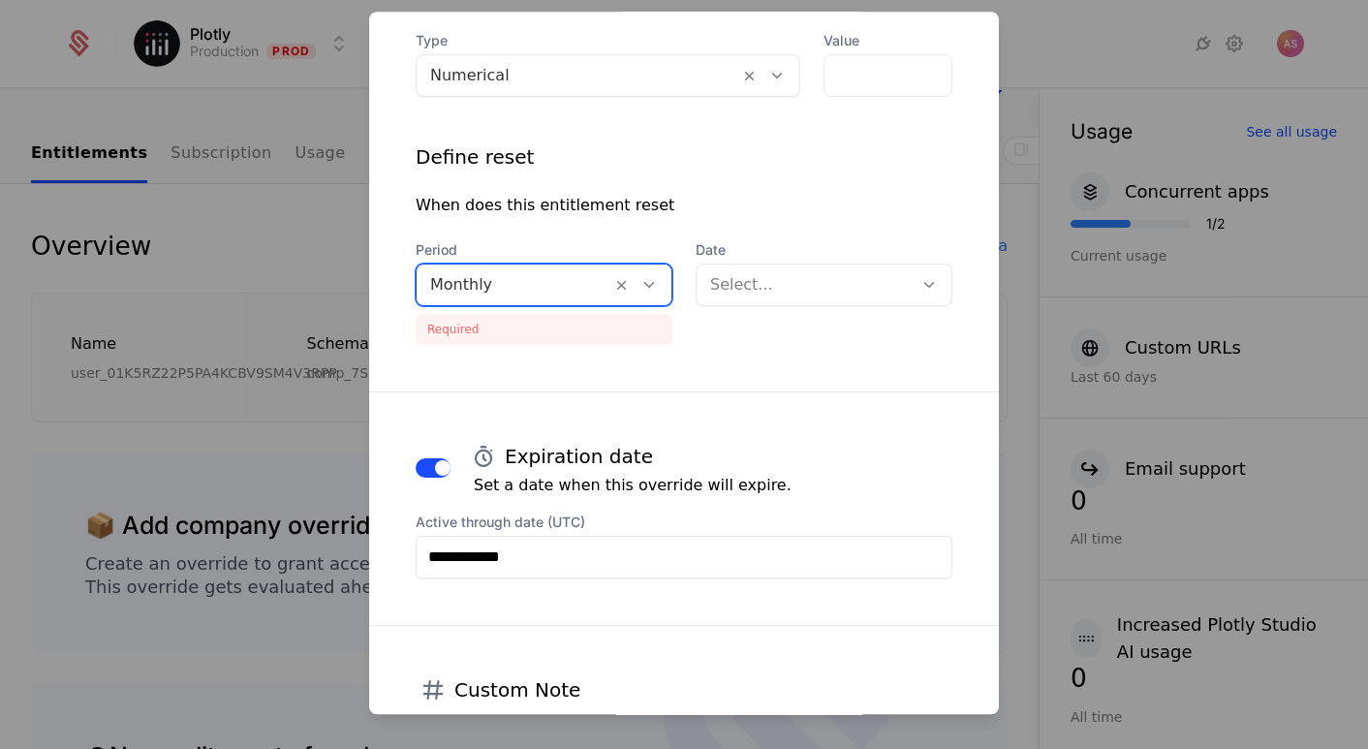
click at [800, 293] on div at bounding box center [804, 284] width 189 height 27
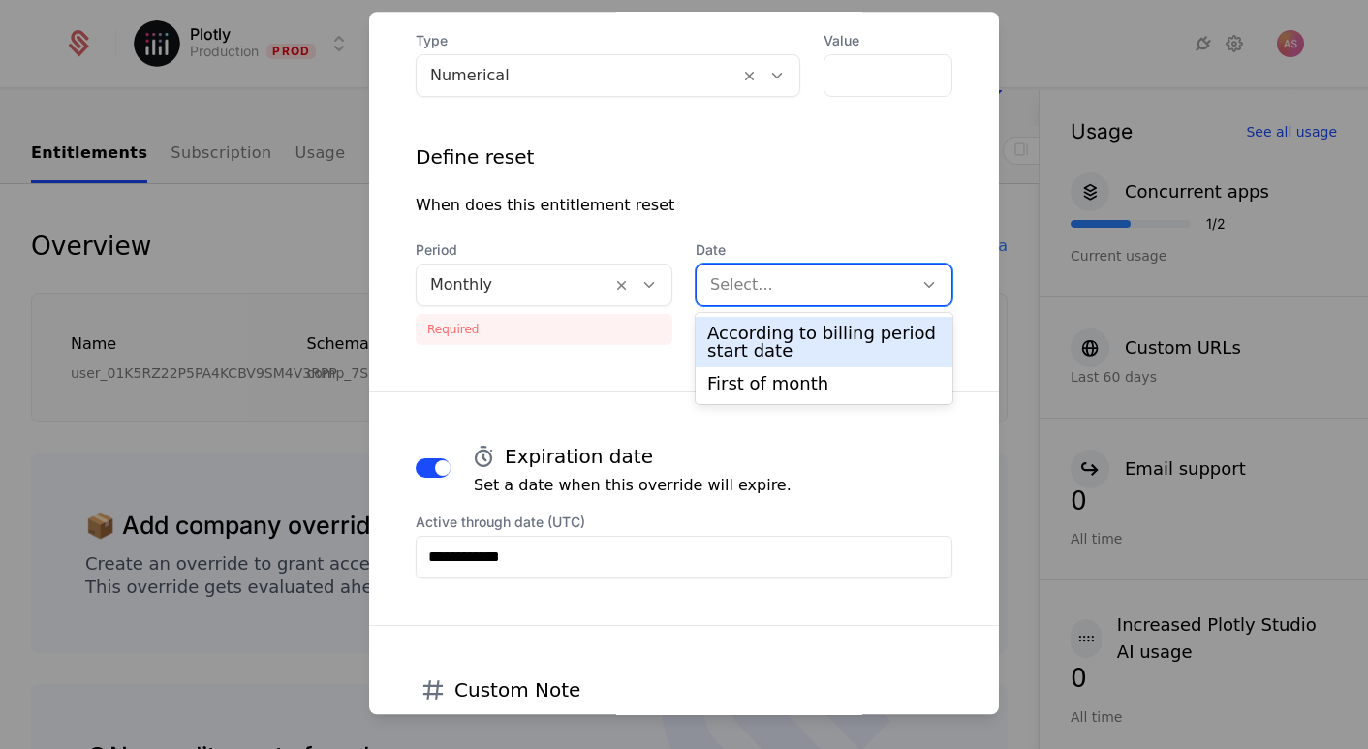
click at [787, 336] on div "According to billing period start date" at bounding box center [824, 342] width 234 height 35
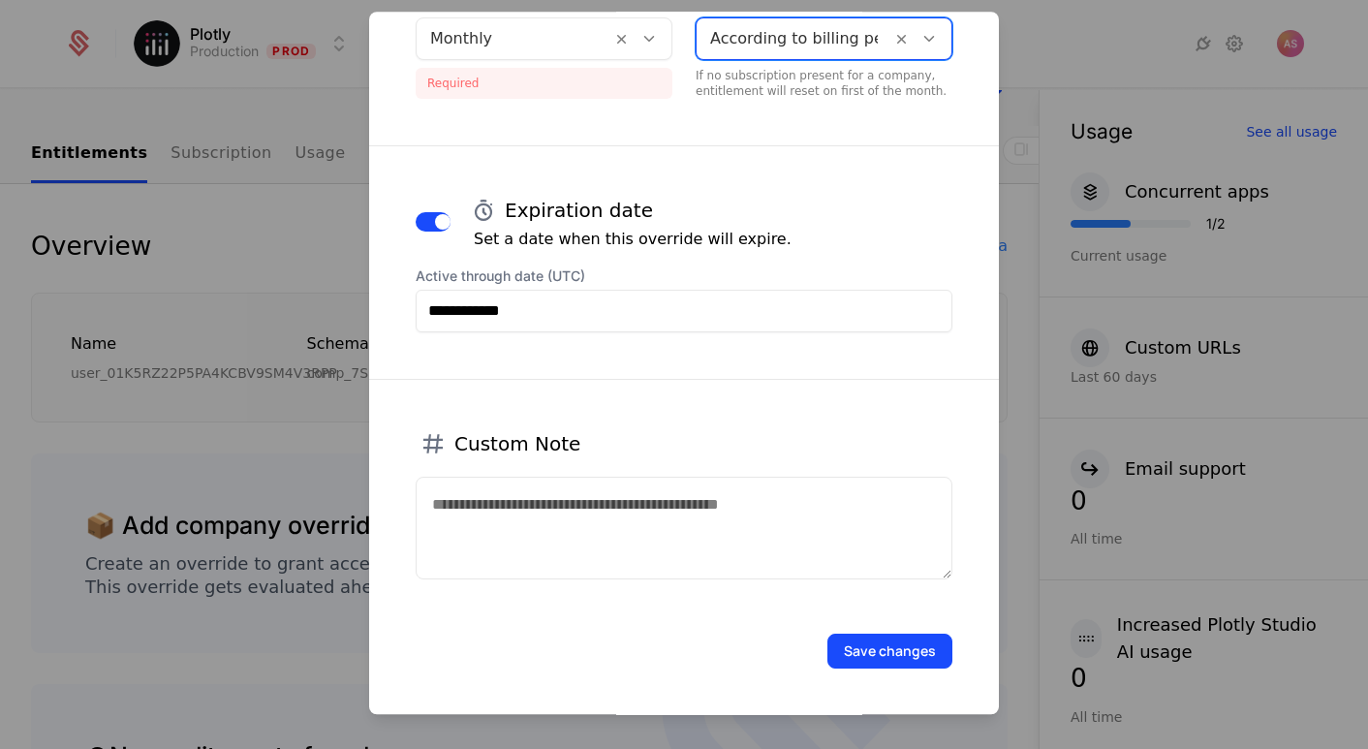
click at [858, 660] on button "Save changes" at bounding box center [890, 651] width 125 height 35
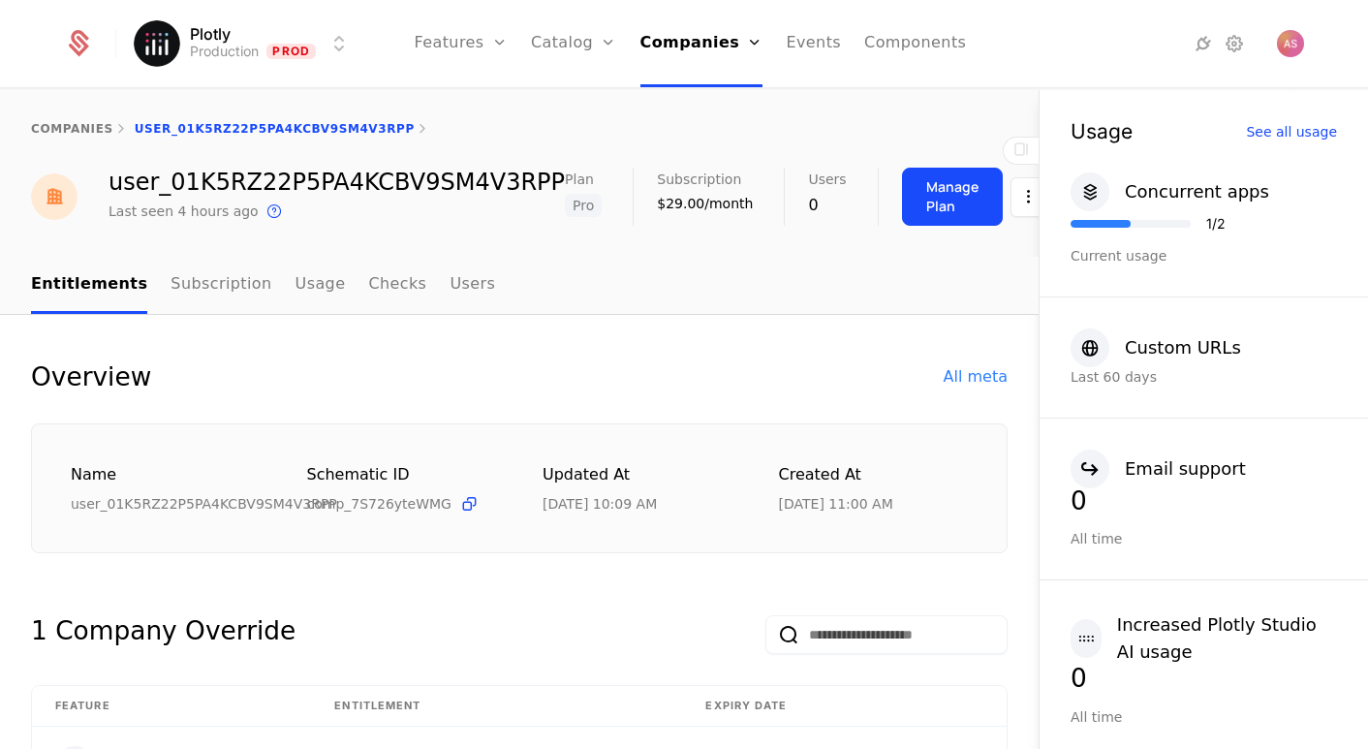
scroll to position [0, 0]
click at [933, 200] on div "Manage Plan" at bounding box center [952, 196] width 52 height 39
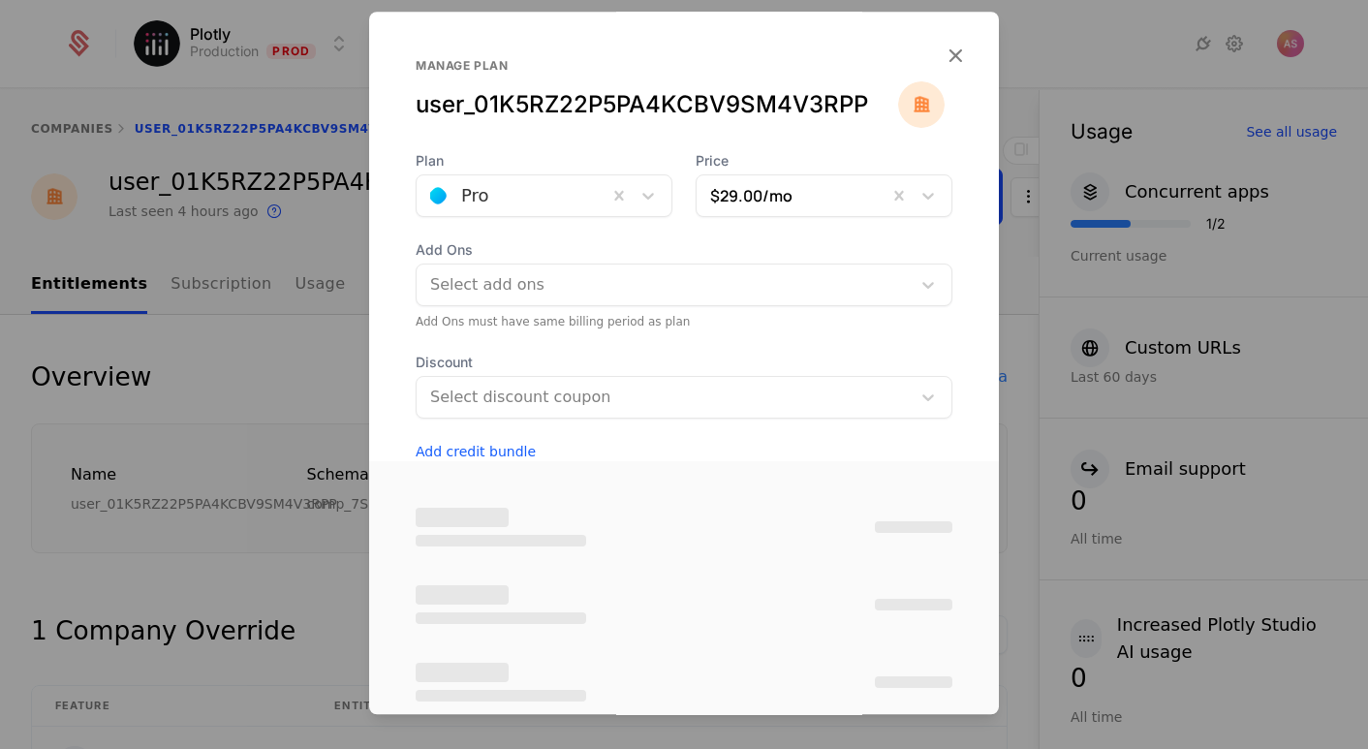
click at [955, 50] on icon "button" at bounding box center [955, 55] width 25 height 25
